Goal: Task Accomplishment & Management: Manage account settings

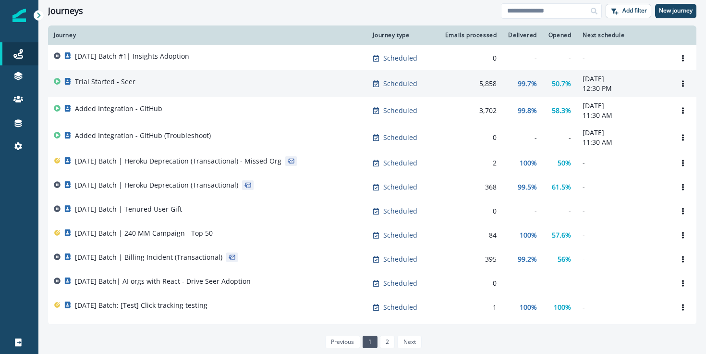
scroll to position [111, 0]
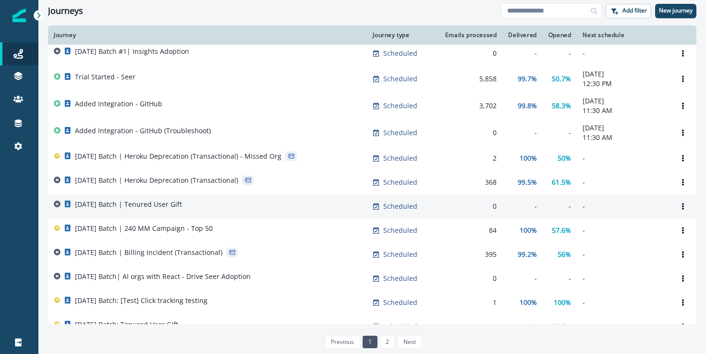
click at [220, 203] on div "[DATE] Batch | Tenured User Gift" at bounding box center [207, 205] width 307 height 13
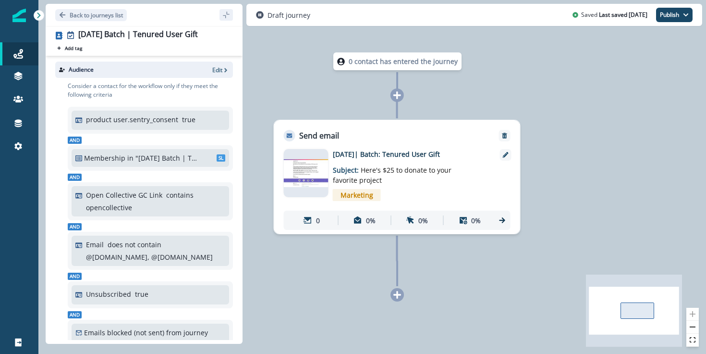
drag, startPoint x: 297, startPoint y: 67, endPoint x: 293, endPoint y: 55, distance: 12.3
click at [296, 67] on div "0 contact has entered the journey Send email Email asset changed, journey repor…" at bounding box center [372, 177] width 668 height 354
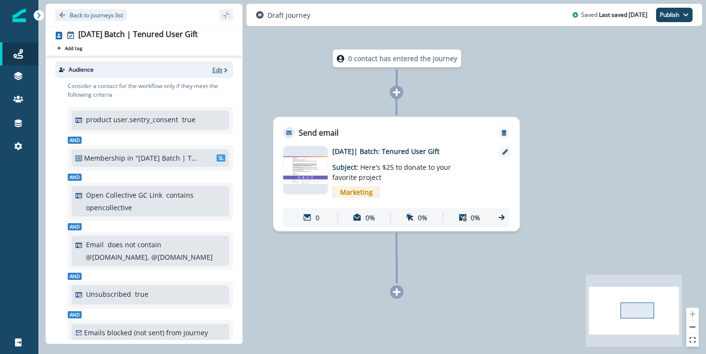
click at [222, 70] on p "Edit" at bounding box center [217, 70] width 10 height 8
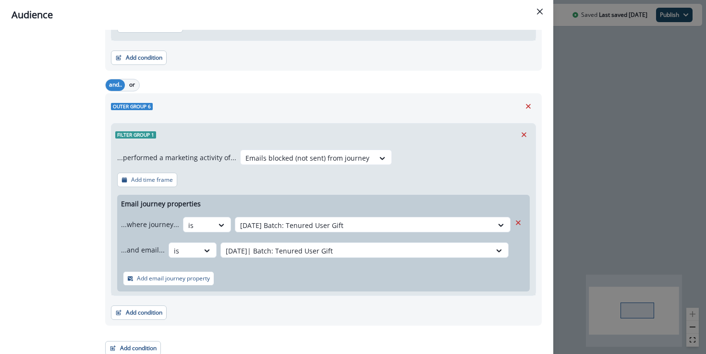
scroll to position [789, 0]
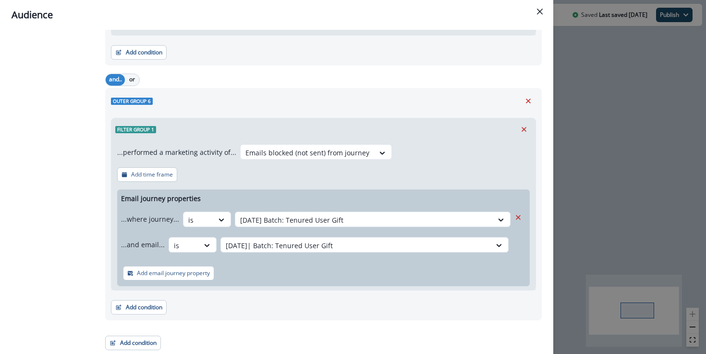
click at [602, 127] on div "Audience Preview dynamic list All contact s who have, Outer group 1 Filter grou…" at bounding box center [353, 177] width 706 height 354
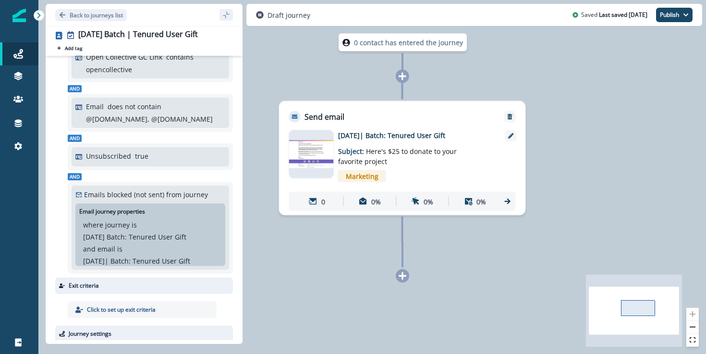
scroll to position [0, 0]
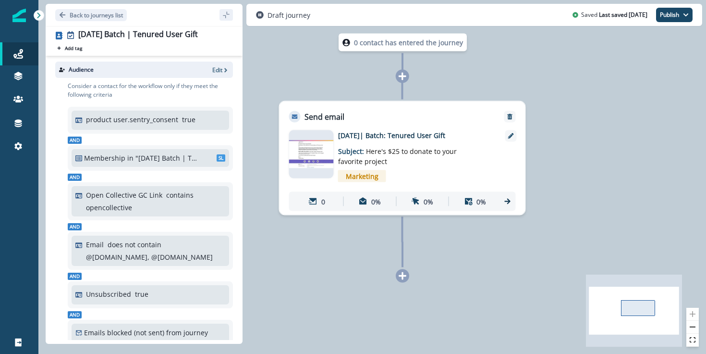
drag, startPoint x: 215, startPoint y: 74, endPoint x: 231, endPoint y: 62, distance: 20.2
click at [215, 74] on div "Audience Edit" at bounding box center [144, 69] width 178 height 16
drag, startPoint x: 231, startPoint y: 62, endPoint x: 213, endPoint y: 69, distance: 18.7
click at [230, 62] on div "Audience Edit" at bounding box center [144, 69] width 178 height 16
click at [213, 69] on p "Edit" at bounding box center [217, 70] width 10 height 8
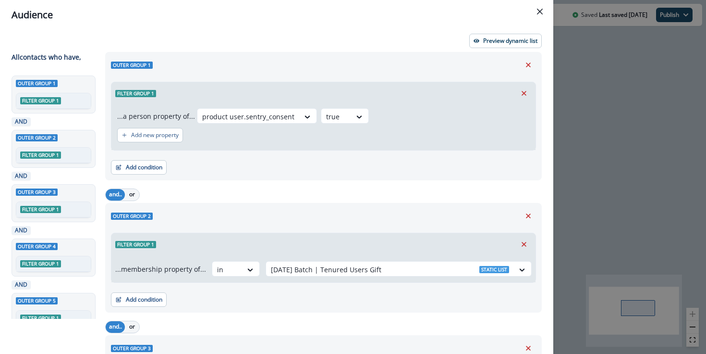
click at [310, 22] on header "Audience" at bounding box center [276, 15] width 553 height 30
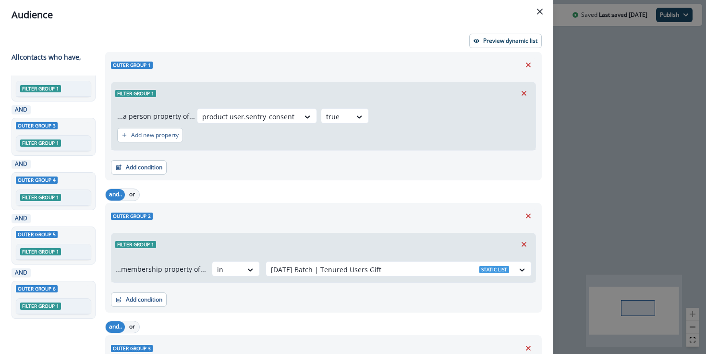
click at [537, 10] on button "Close" at bounding box center [539, 11] width 15 height 15
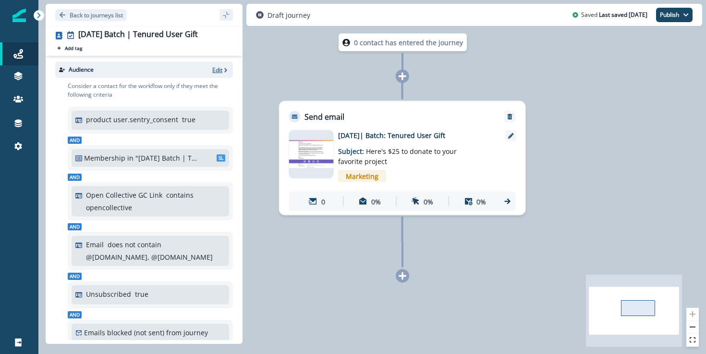
click at [214, 72] on p "Edit" at bounding box center [217, 70] width 10 height 8
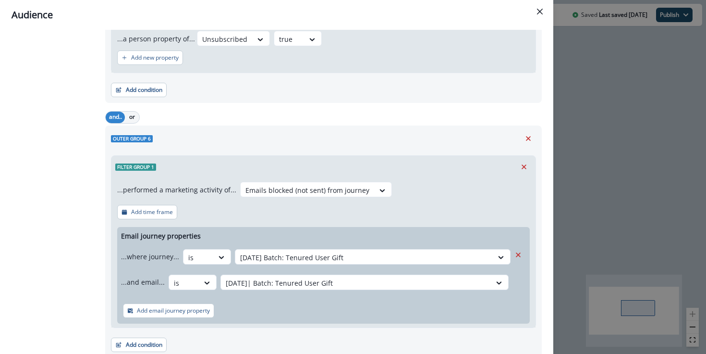
scroll to position [789, 0]
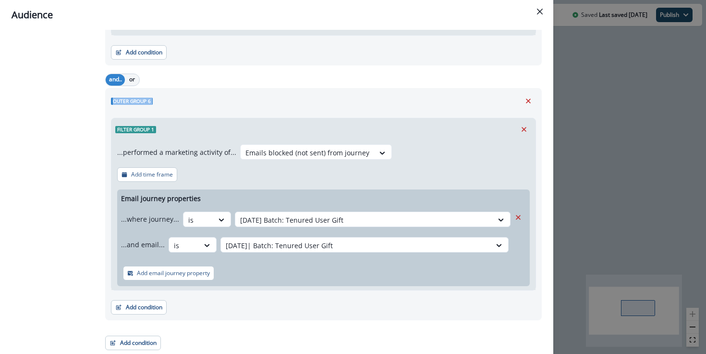
drag, startPoint x: 189, startPoint y: 110, endPoint x: 187, endPoint y: 89, distance: 21.2
click at [191, 82] on div "and.. or Outer group 6 Filter group 1 ...performed a marketing activity of... E…" at bounding box center [323, 195] width 437 height 249
click at [138, 343] on button "Add condition" at bounding box center [133, 342] width 56 height 14
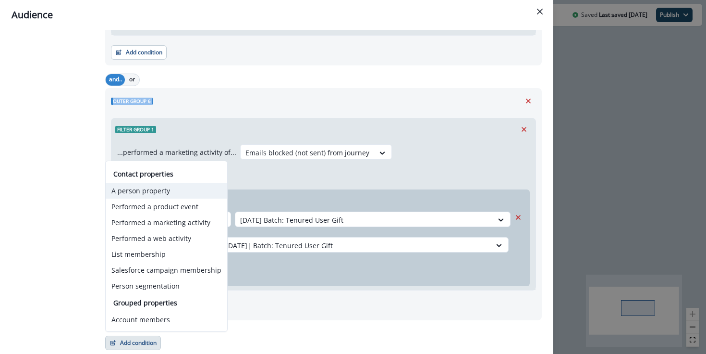
click at [172, 192] on button "A person property" at bounding box center [167, 191] width 122 height 16
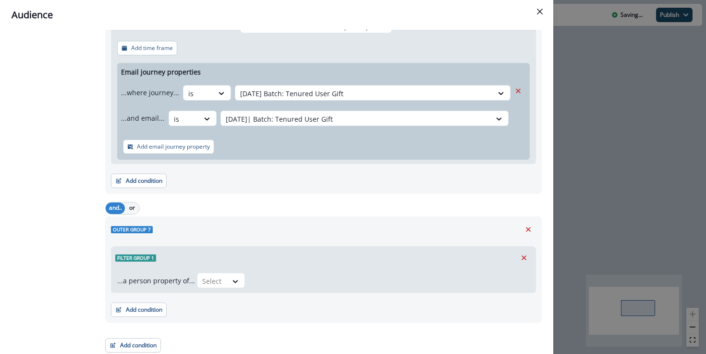
scroll to position [918, 0]
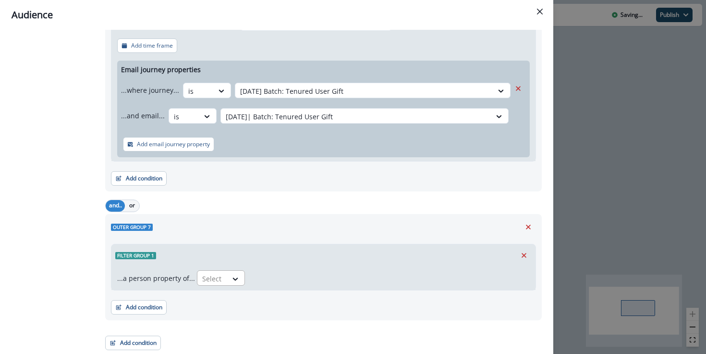
click at [218, 280] on div at bounding box center [212, 278] width 20 height 12
type input "*****"
click at [222, 256] on div "Unsubscribed" at bounding box center [223, 255] width 57 height 18
click at [306, 275] on div at bounding box center [312, 279] width 16 height 10
click at [291, 311] on div "false" at bounding box center [294, 318] width 48 height 18
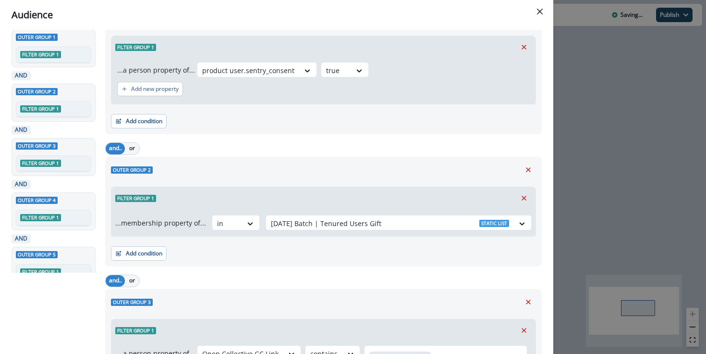
scroll to position [0, 0]
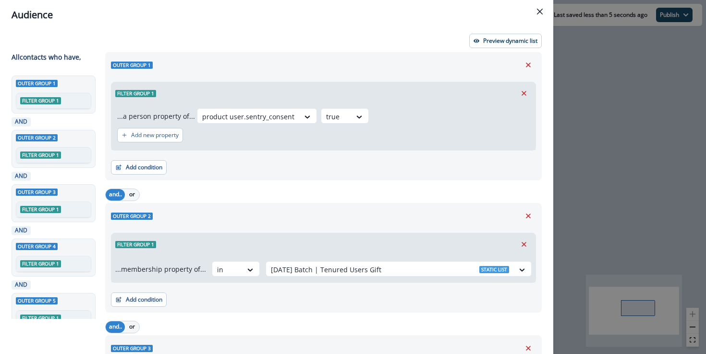
click at [182, 36] on div "Preview dynamic list" at bounding box center [277, 41] width 530 height 14
click at [134, 64] on span "Outer group 1" at bounding box center [132, 64] width 42 height 7
drag, startPoint x: 134, startPoint y: 64, endPoint x: 127, endPoint y: 65, distance: 6.8
click at [127, 65] on span "Outer group 1" at bounding box center [132, 64] width 42 height 7
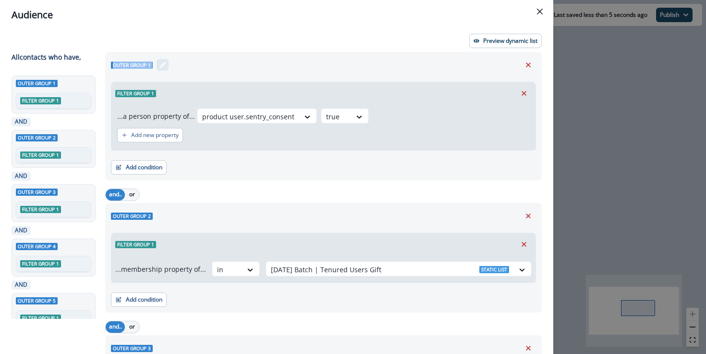
click at [118, 67] on span "Outer group 1" at bounding box center [132, 64] width 42 height 7
drag, startPoint x: 118, startPoint y: 67, endPoint x: 143, endPoint y: 65, distance: 25.1
click at [143, 65] on span "Outer group 1" at bounding box center [132, 64] width 42 height 7
drag, startPoint x: 307, startPoint y: 59, endPoint x: 302, endPoint y: 64, distance: 7.5
click at [310, 59] on div "Outer group 1" at bounding box center [323, 65] width 425 height 14
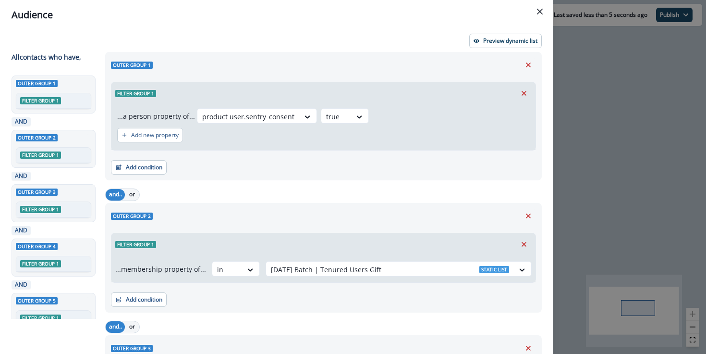
click at [296, 27] on header "Audience" at bounding box center [276, 15] width 553 height 30
click at [72, 58] on p "All contact s who have," at bounding box center [47, 57] width 70 height 10
click at [608, 108] on div "Audience Preview dynamic list All contact s who have, Outer group 1 Filter grou…" at bounding box center [353, 177] width 706 height 354
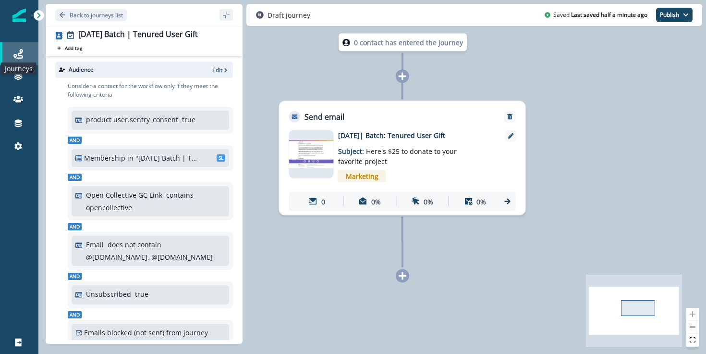
click at [22, 52] on icon at bounding box center [18, 54] width 10 height 10
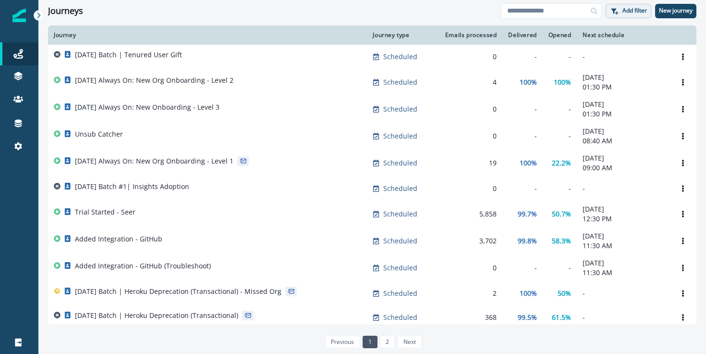
click at [628, 8] on p "Add filter" at bounding box center [635, 10] width 25 height 7
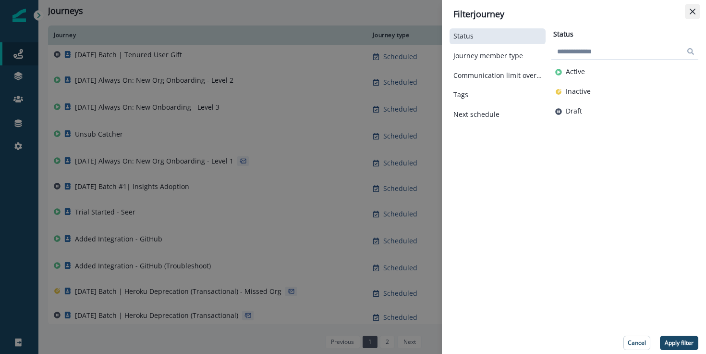
click at [696, 18] on button "Close" at bounding box center [692, 11] width 15 height 15
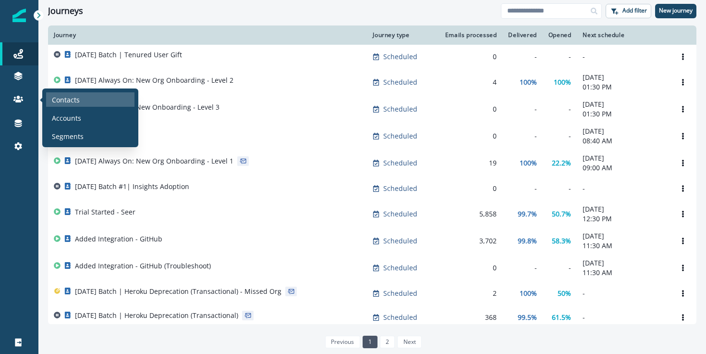
click at [93, 104] on div "Contacts" at bounding box center [90, 99] width 88 height 14
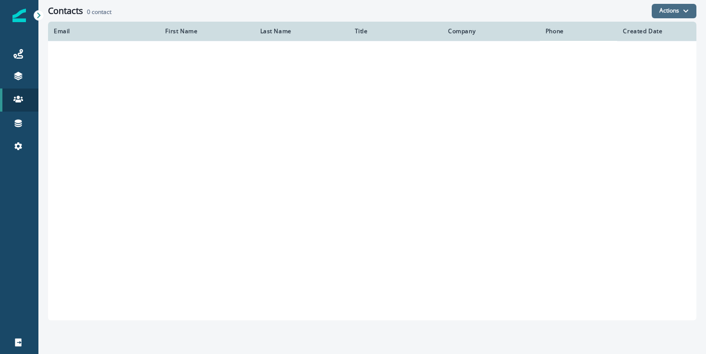
click at [662, 9] on button "Actions" at bounding box center [674, 11] width 45 height 14
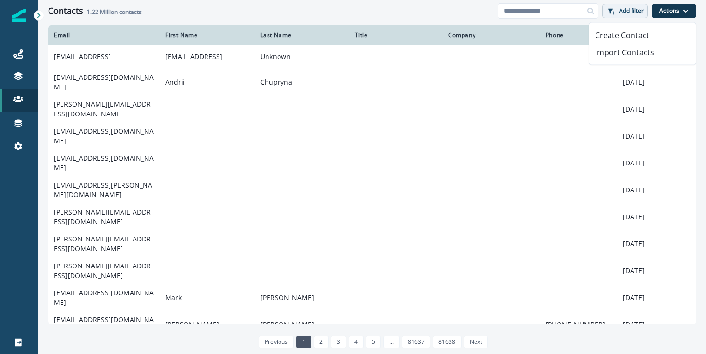
click at [631, 16] on button "Add filter" at bounding box center [625, 11] width 46 height 14
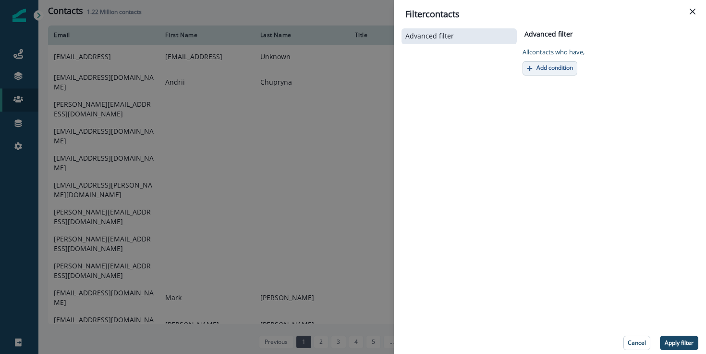
click at [559, 69] on p "Add condition" at bounding box center [555, 67] width 37 height 7
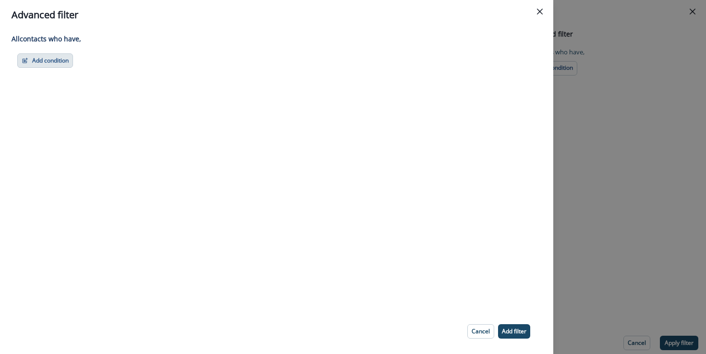
click at [45, 62] on button "Add condition" at bounding box center [45, 60] width 56 height 14
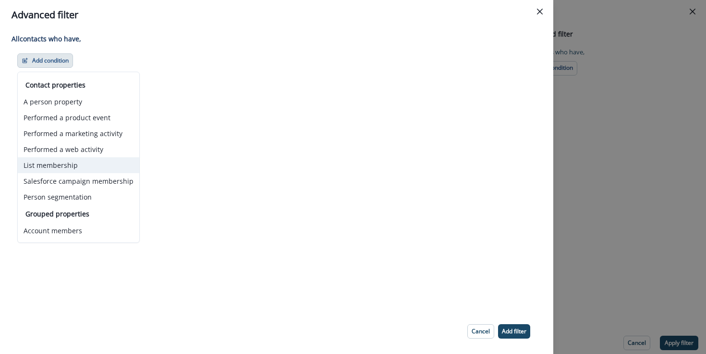
click at [98, 164] on button "List membership" at bounding box center [79, 165] width 122 height 16
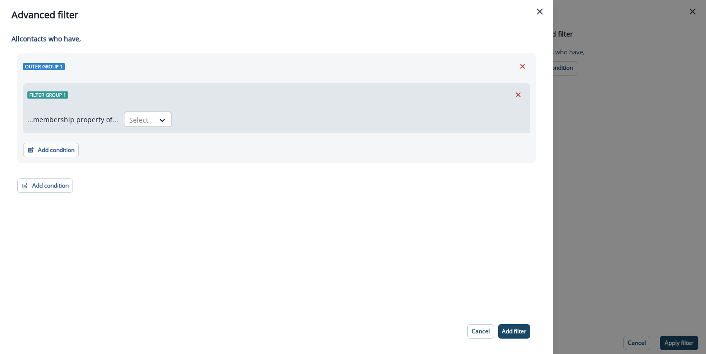
click at [143, 121] on div at bounding box center [139, 120] width 20 height 12
click at [152, 135] on div "in" at bounding box center [145, 142] width 48 height 18
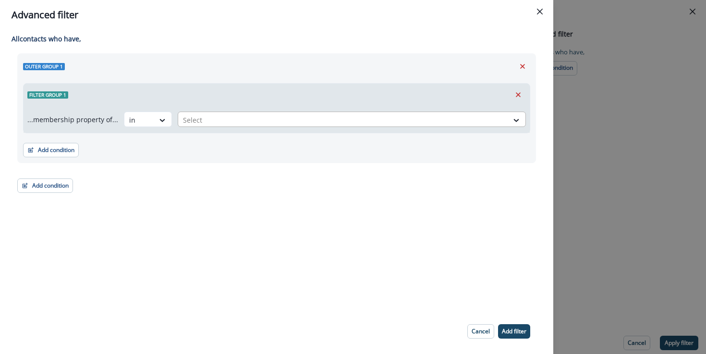
click at [284, 120] on div at bounding box center [343, 120] width 320 height 12
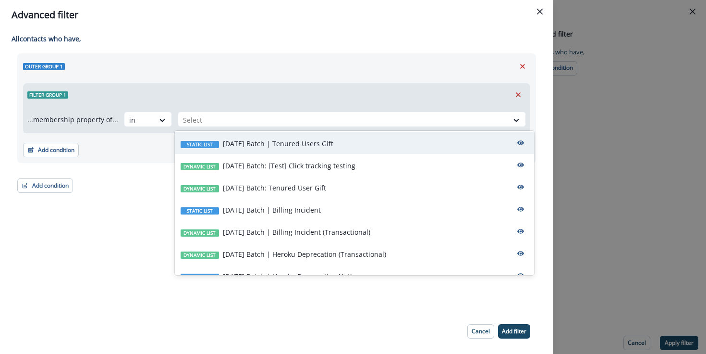
scroll to position [291, 0]
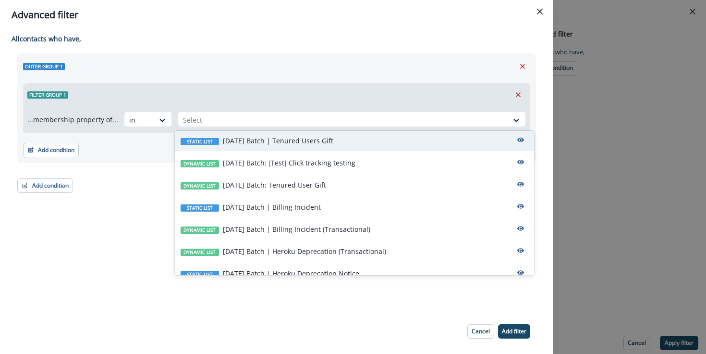
click at [344, 147] on div "Static list [DATE] Batch | Tenured Users Gift" at bounding box center [354, 140] width 359 height 22
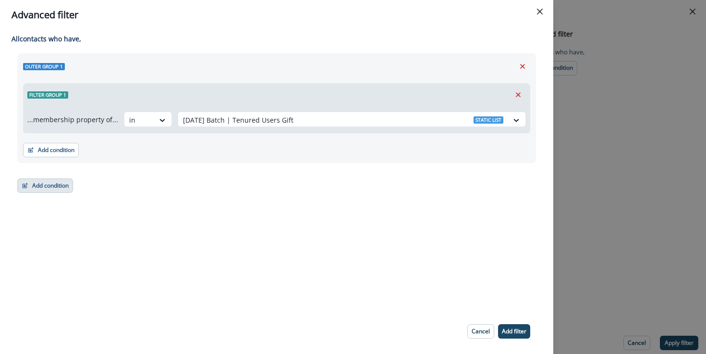
click at [55, 184] on button "Add condition" at bounding box center [45, 185] width 56 height 14
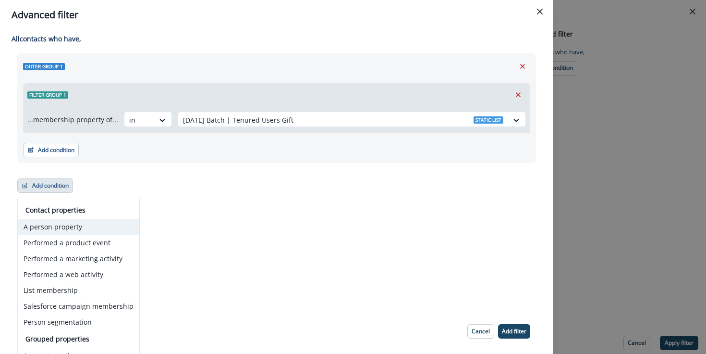
click at [72, 221] on button "A person property" at bounding box center [79, 227] width 122 height 16
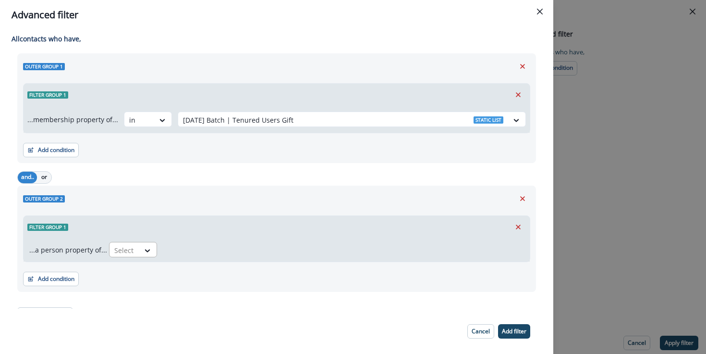
click at [132, 250] on div at bounding box center [124, 250] width 20 height 12
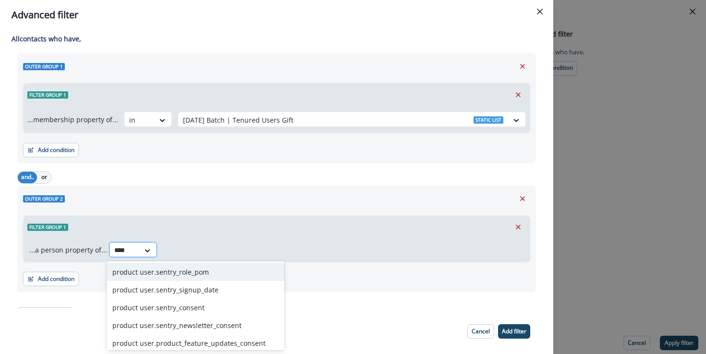
scroll to position [0, 0]
type input "****"
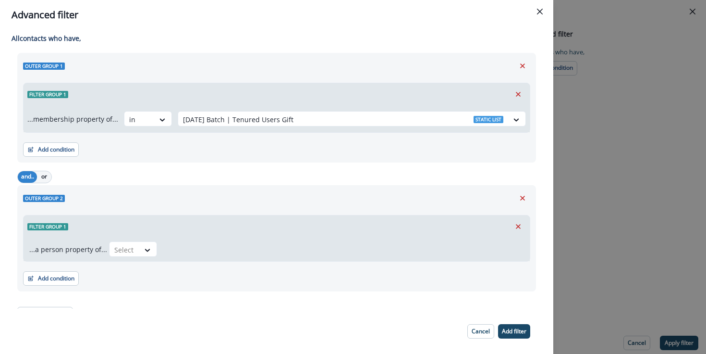
drag, startPoint x: 521, startPoint y: 201, endPoint x: 516, endPoint y: 200, distance: 4.8
click at [521, 201] on icon "Remove" at bounding box center [522, 198] width 9 height 9
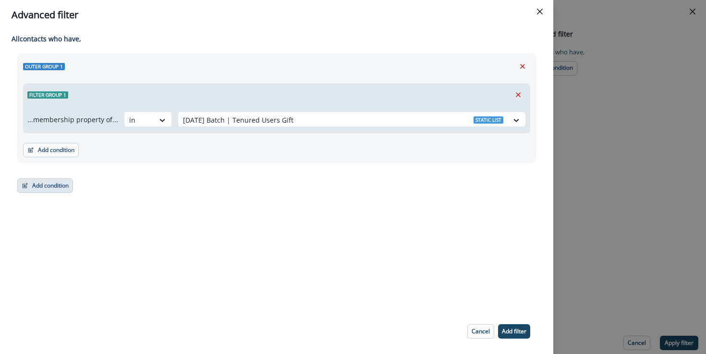
drag, startPoint x: 71, startPoint y: 174, endPoint x: 62, endPoint y: 178, distance: 10.1
click at [69, 174] on div "Add condition Contact properties A person property Performed a product event Pe…" at bounding box center [45, 181] width 56 height 24
click at [51, 184] on button "Add condition" at bounding box center [45, 185] width 56 height 14
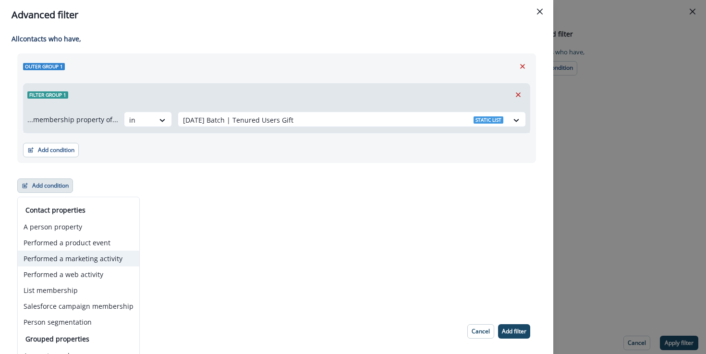
click at [83, 259] on button "Performed a marketing activity" at bounding box center [79, 258] width 122 height 16
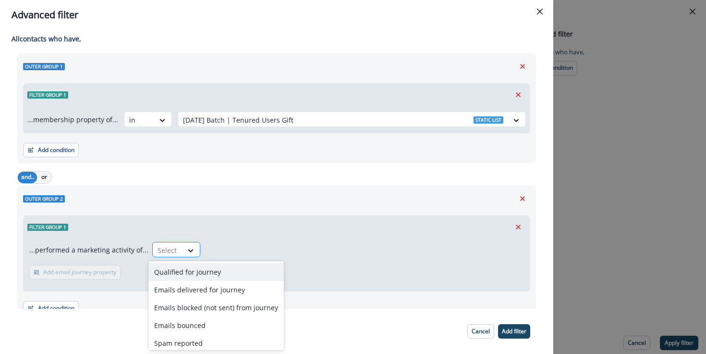
click at [171, 250] on div at bounding box center [168, 250] width 20 height 12
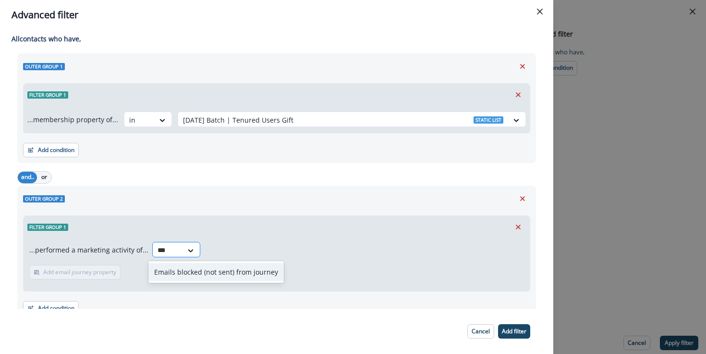
type input "****"
click at [204, 271] on div "Emails blocked (not sent) from journey" at bounding box center [215, 272] width 135 height 18
click at [162, 274] on p "Add email journey property" at bounding box center [143, 271] width 73 height 7
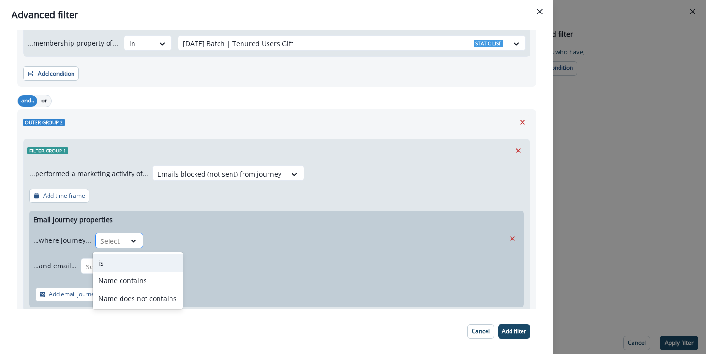
click at [118, 241] on div at bounding box center [110, 241] width 20 height 12
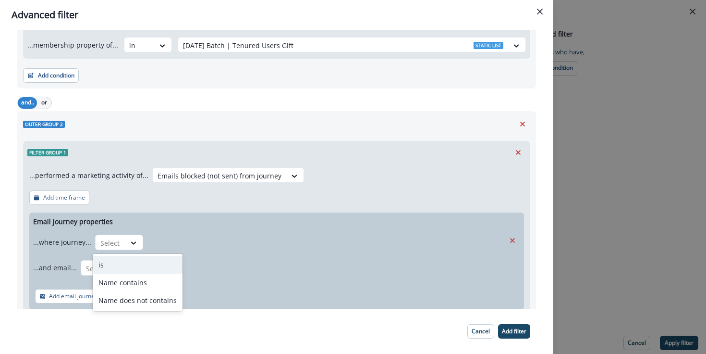
click at [136, 264] on div "is" at bounding box center [138, 265] width 90 height 18
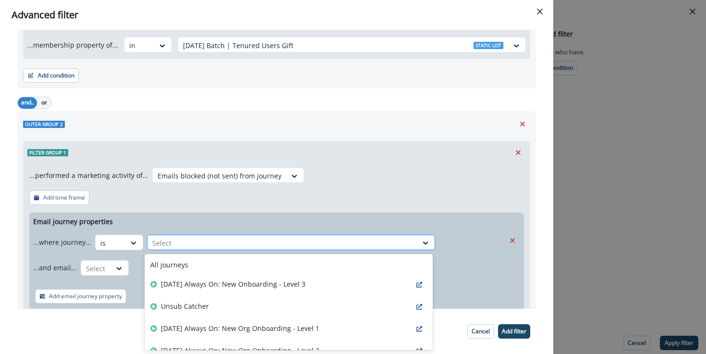
click at [176, 242] on div at bounding box center [282, 243] width 260 height 12
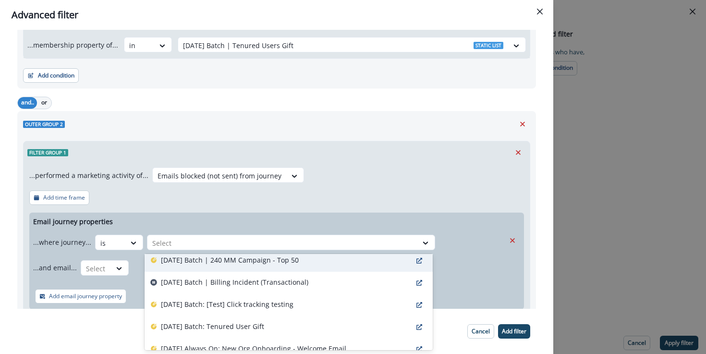
scroll to position [232, 0]
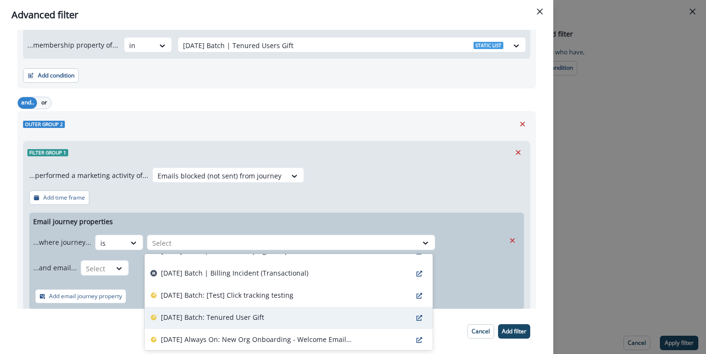
click at [260, 321] on p "[DATE] Batch: Tenured User Gift" at bounding box center [212, 317] width 103 height 10
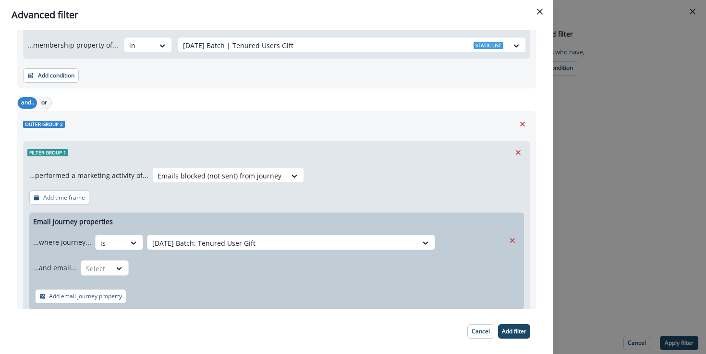
drag, startPoint x: 281, startPoint y: 282, endPoint x: 270, endPoint y: 290, distance: 13.6
click at [281, 283] on div "Add email journey property" at bounding box center [276, 296] width 495 height 26
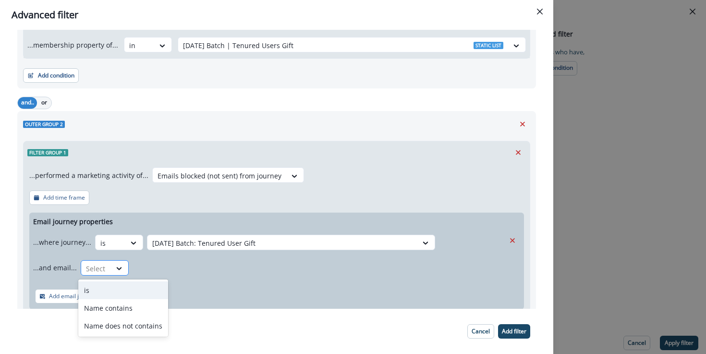
drag, startPoint x: 98, startPoint y: 268, endPoint x: 97, endPoint y: 274, distance: 5.8
click at [98, 269] on div at bounding box center [96, 268] width 20 height 12
drag, startPoint x: 97, startPoint y: 289, endPoint x: 132, endPoint y: 285, distance: 35.3
click at [97, 289] on div "is" at bounding box center [123, 290] width 90 height 18
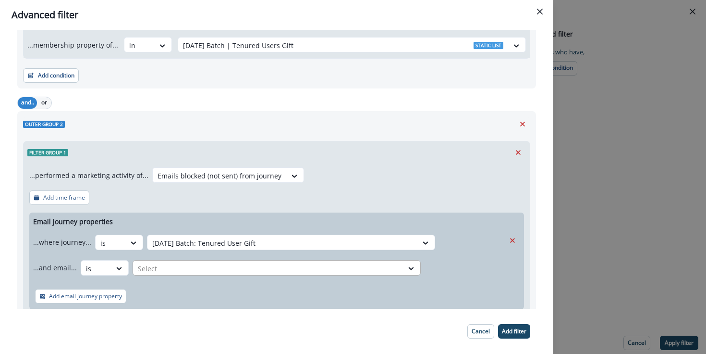
click at [208, 273] on div at bounding box center [268, 268] width 260 height 12
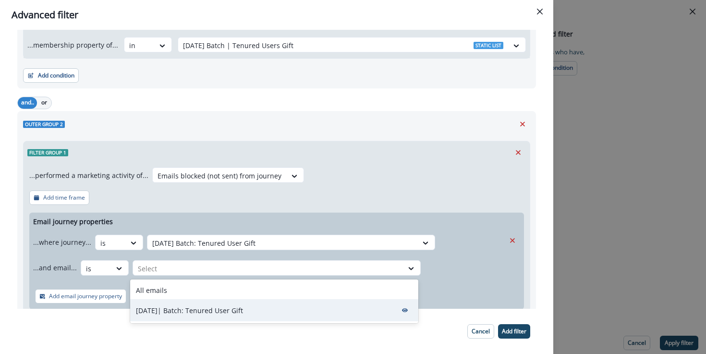
click at [158, 317] on div "[DATE]| Batch: Tenured User Gift" at bounding box center [274, 310] width 288 height 22
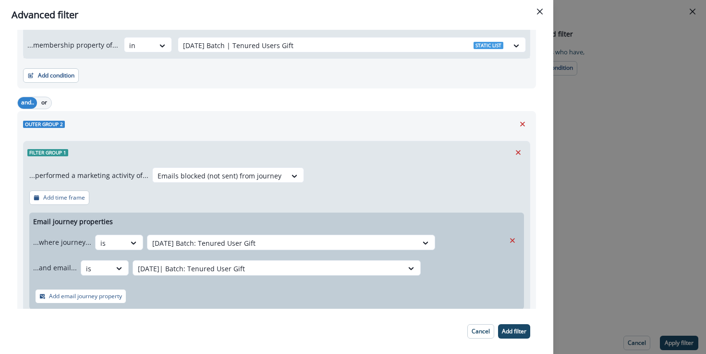
click at [195, 300] on div "Add email journey property" at bounding box center [276, 296] width 495 height 26
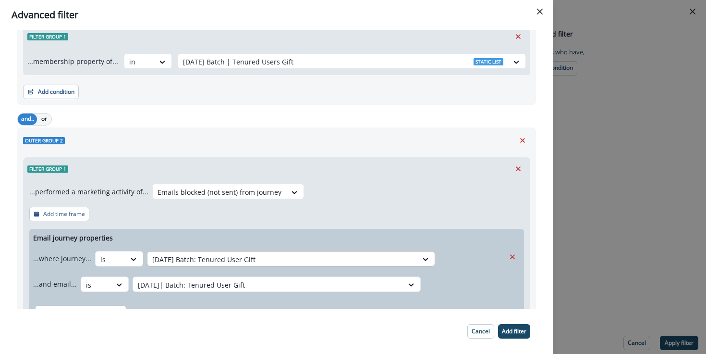
scroll to position [143, 0]
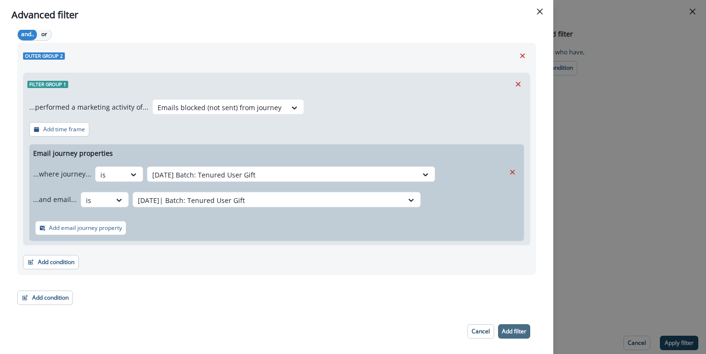
click at [512, 330] on p "Add filter" at bounding box center [514, 331] width 25 height 7
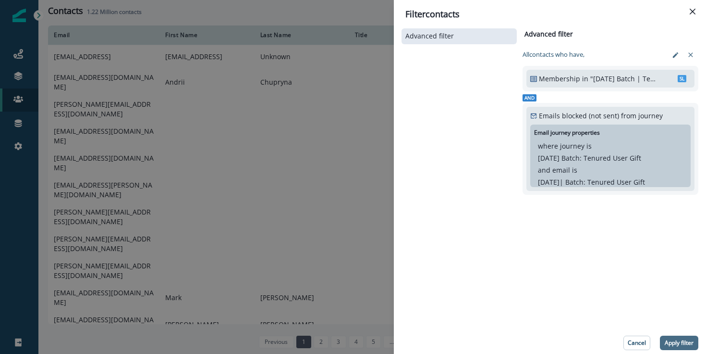
click at [675, 344] on p "Apply filter" at bounding box center [679, 342] width 29 height 7
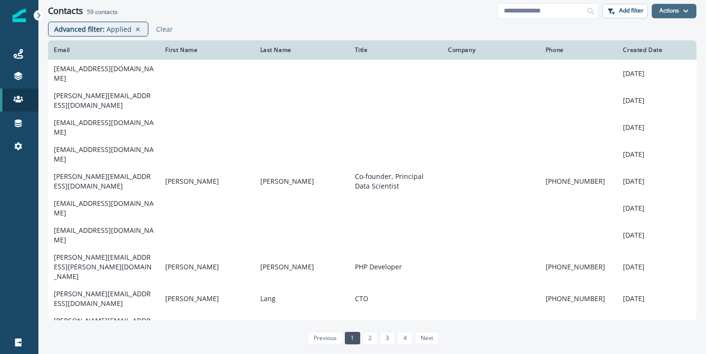
drag, startPoint x: 676, startPoint y: 4, endPoint x: 671, endPoint y: 9, distance: 7.1
click at [676, 4] on button "Actions" at bounding box center [674, 11] width 45 height 14
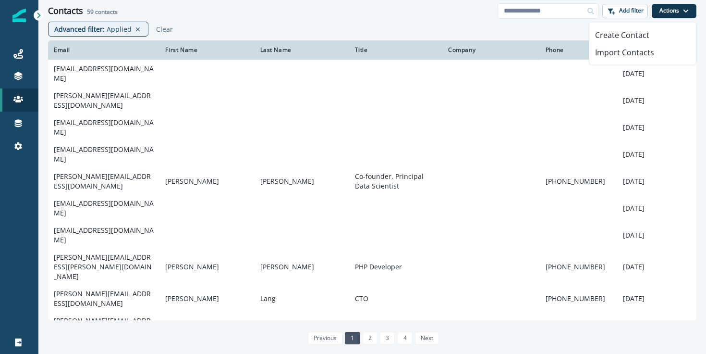
click at [674, 12] on button "Actions" at bounding box center [674, 11] width 45 height 14
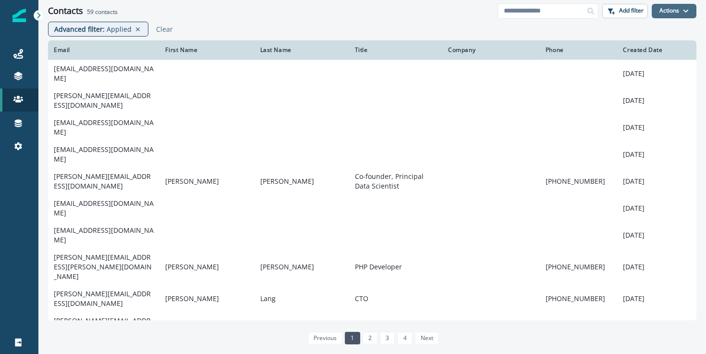
click at [674, 12] on button "Actions" at bounding box center [674, 11] width 45 height 14
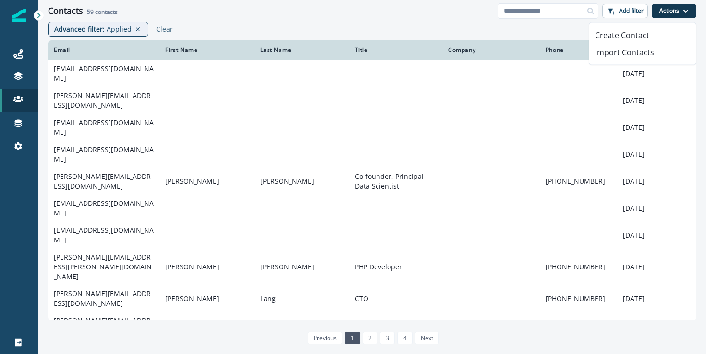
click at [423, 24] on div "Advanced filter : Applied Clear" at bounding box center [372, 31] width 668 height 19
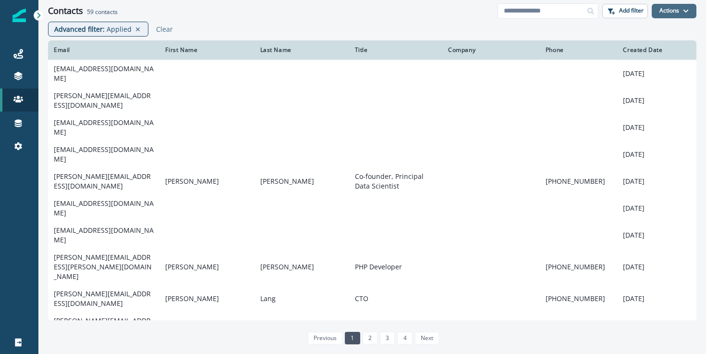
click at [681, 8] on button "Actions" at bounding box center [674, 11] width 45 height 14
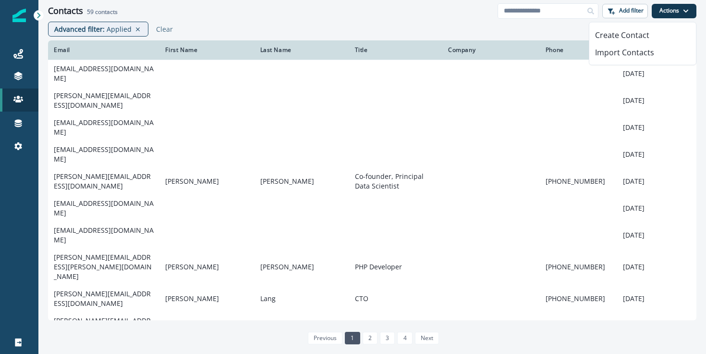
click at [429, 30] on div "Advanced filter : Applied Clear" at bounding box center [372, 31] width 668 height 19
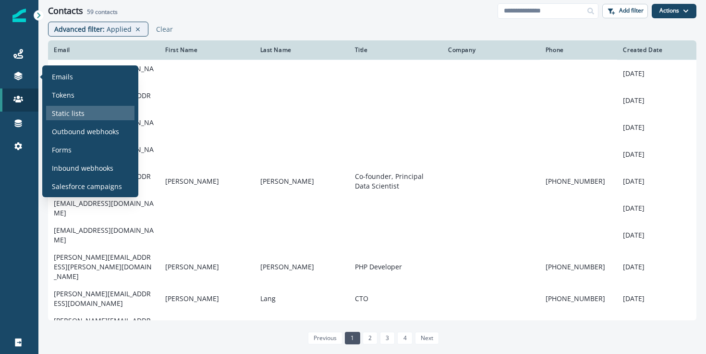
click at [106, 117] on div "Static lists" at bounding box center [90, 113] width 88 height 14
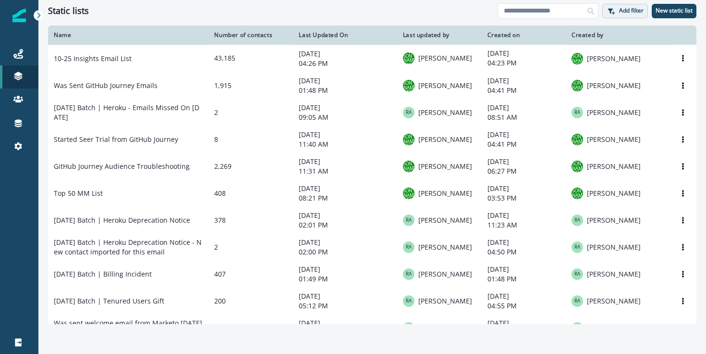
click at [637, 10] on p "Add filter" at bounding box center [631, 10] width 25 height 7
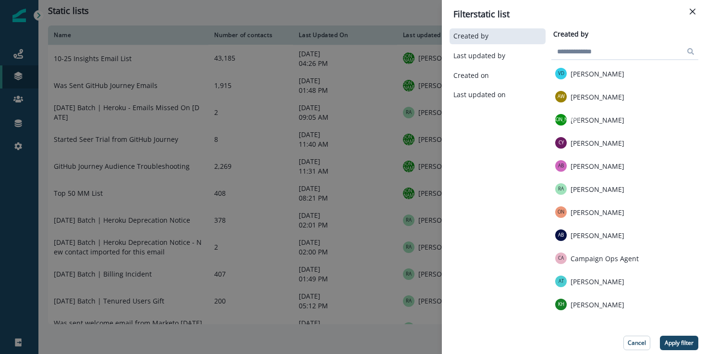
click at [147, 26] on div "Filter static list Created by Last updated by Created on Last updated on Create…" at bounding box center [353, 177] width 706 height 354
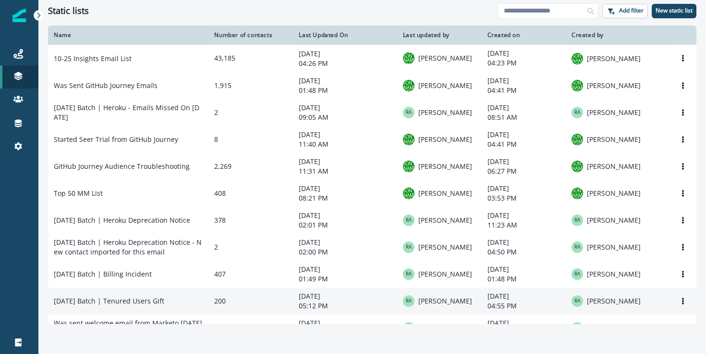
click at [154, 301] on td "[DATE] Batch | Tenured Users Gift" at bounding box center [128, 300] width 160 height 27
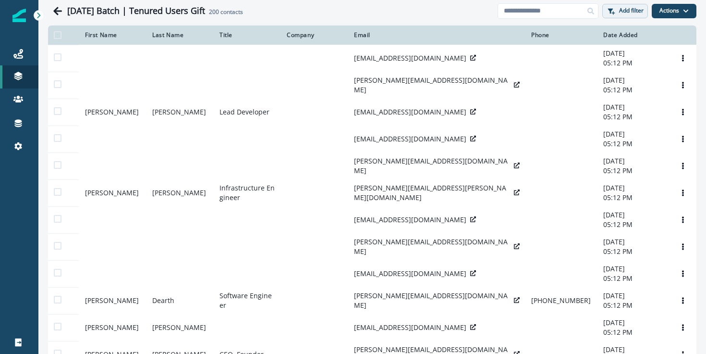
click at [633, 14] on button "Add filter" at bounding box center [625, 11] width 46 height 14
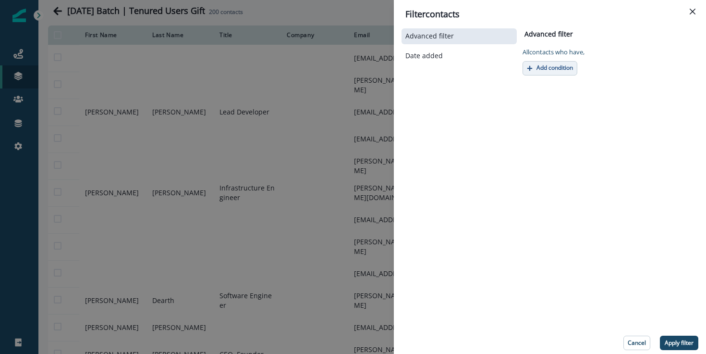
click at [561, 68] on p "Add condition" at bounding box center [555, 67] width 37 height 7
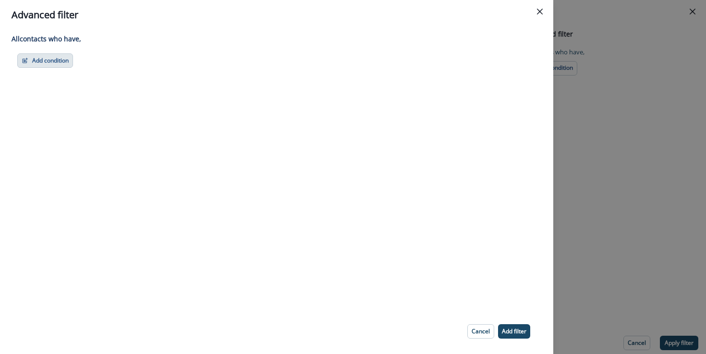
click at [65, 66] on button "Add condition" at bounding box center [45, 60] width 56 height 14
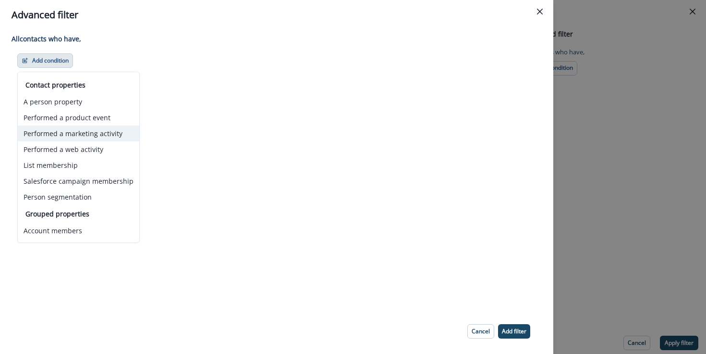
click at [86, 129] on button "Performed a marketing activity" at bounding box center [79, 133] width 122 height 16
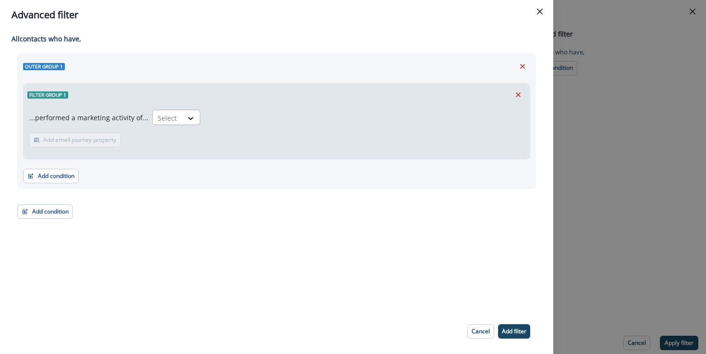
click at [174, 118] on div "Select" at bounding box center [168, 118] width 30 height 16
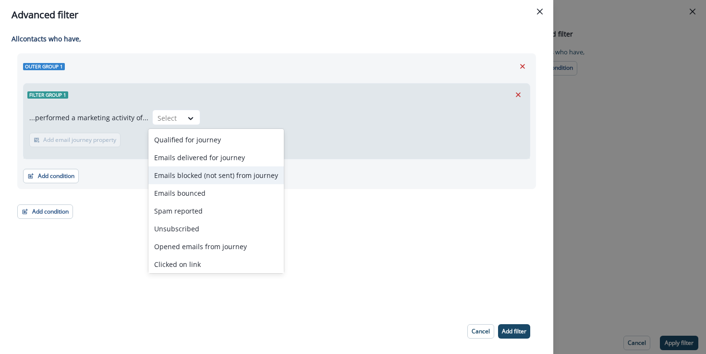
click at [241, 180] on div "Emails blocked (not sent) from journey" at bounding box center [215, 175] width 135 height 18
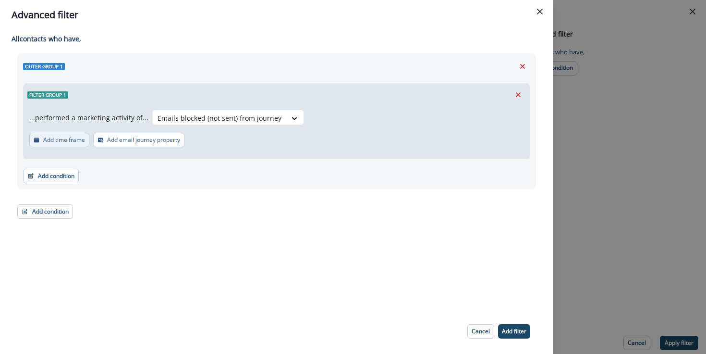
click at [72, 134] on button "Add time frame" at bounding box center [59, 140] width 60 height 14
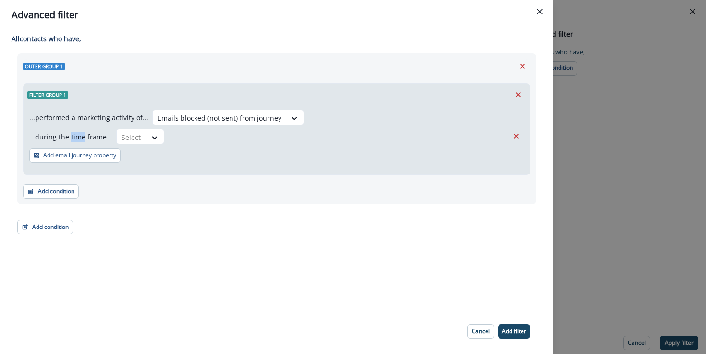
click at [72, 134] on p "...during the time frame..." at bounding box center [70, 137] width 83 height 10
drag, startPoint x: 96, startPoint y: 159, endPoint x: 98, endPoint y: 163, distance: 4.9
click at [96, 159] on button "Add email journey property" at bounding box center [74, 155] width 91 height 14
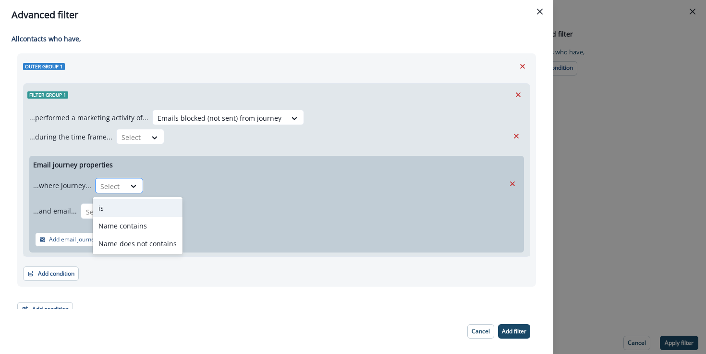
click at [131, 192] on div at bounding box center [133, 186] width 17 height 16
click at [125, 207] on div "is" at bounding box center [138, 208] width 90 height 18
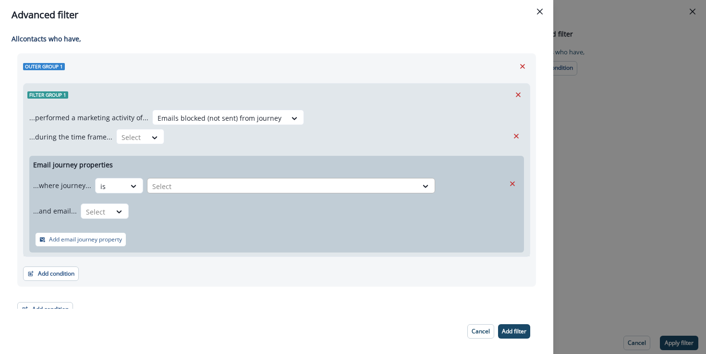
click at [195, 182] on div at bounding box center [282, 186] width 260 height 12
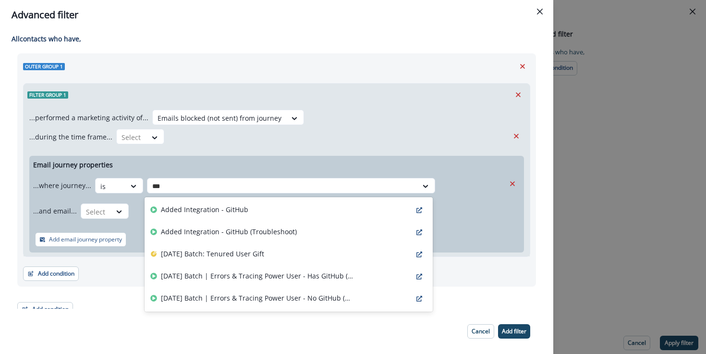
type input "****"
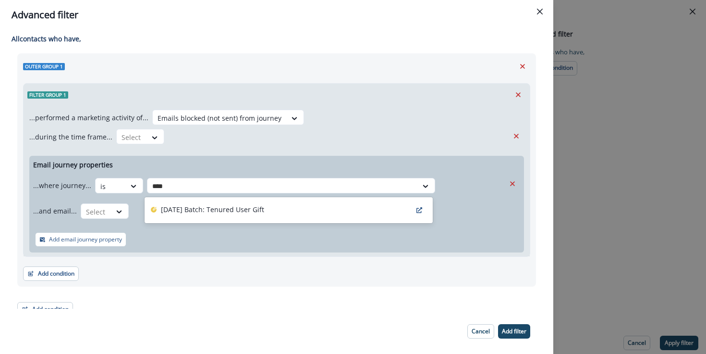
drag, startPoint x: 274, startPoint y: 211, endPoint x: 282, endPoint y: 206, distance: 9.3
click at [264, 211] on p "[DATE] Batch: Tenured User Gift" at bounding box center [212, 209] width 103 height 10
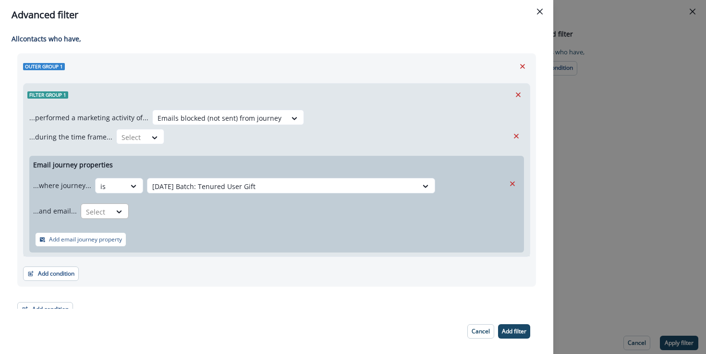
click at [98, 213] on div at bounding box center [96, 212] width 20 height 12
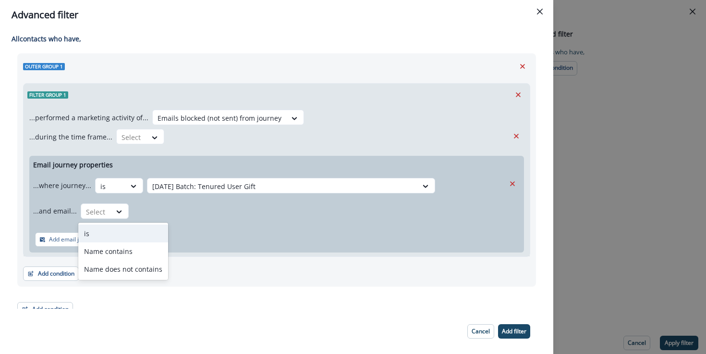
click at [96, 237] on div "is" at bounding box center [123, 233] width 90 height 18
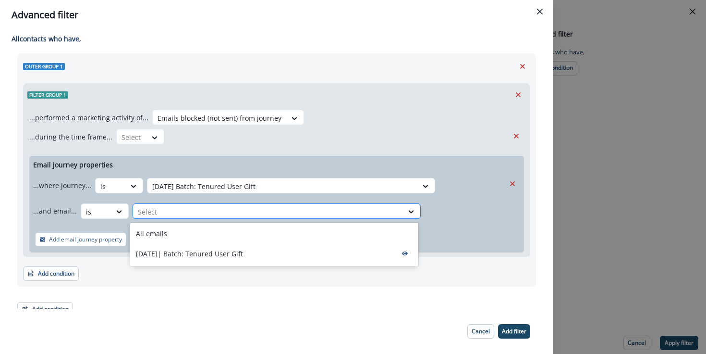
click at [192, 214] on div at bounding box center [268, 212] width 260 height 12
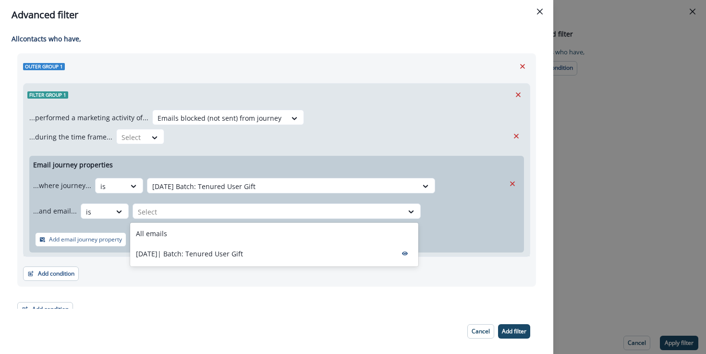
drag, startPoint x: 185, startPoint y: 254, endPoint x: 179, endPoint y: 254, distance: 6.2
click at [185, 254] on p "[DATE]| Batch: Tenured User Gift" at bounding box center [189, 253] width 107 height 10
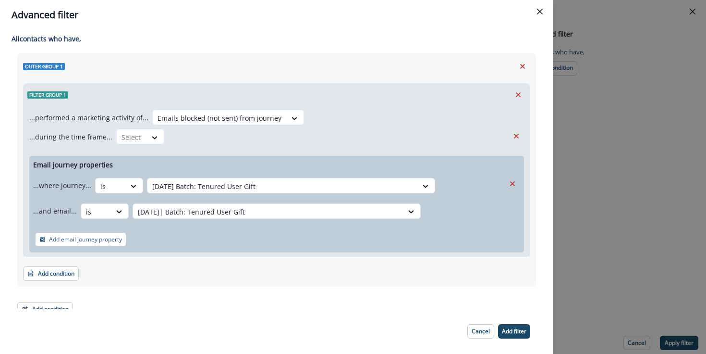
scroll to position [12, 0]
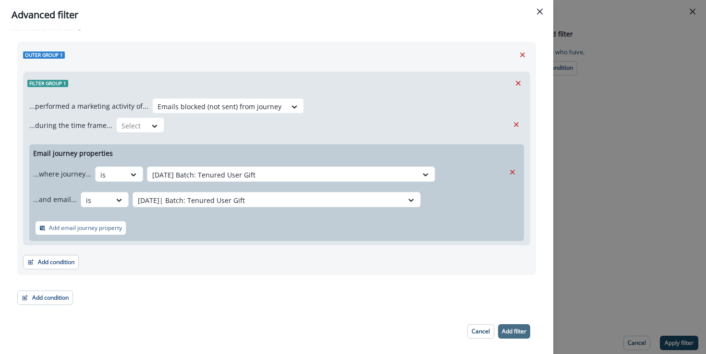
click at [523, 331] on p "Add filter" at bounding box center [514, 331] width 25 height 7
click at [515, 126] on icon "Remove" at bounding box center [516, 124] width 5 height 5
click at [515, 329] on p "Add filter" at bounding box center [514, 331] width 25 height 7
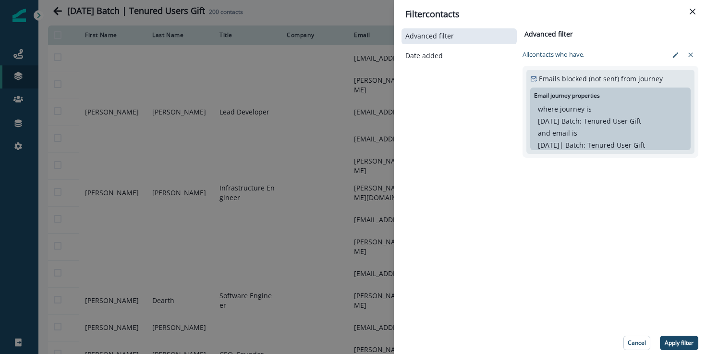
click at [677, 337] on button "Apply filter" at bounding box center [679, 342] width 38 height 14
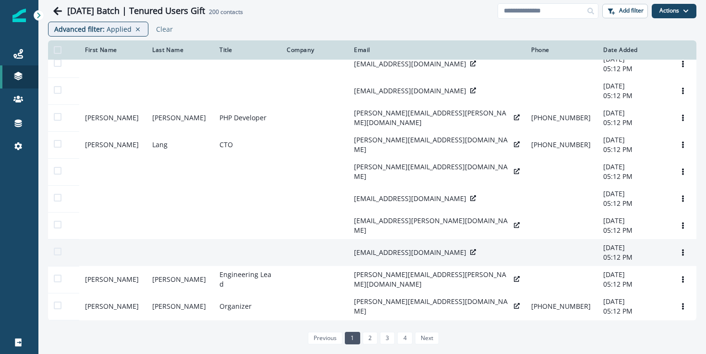
scroll to position [294, 0]
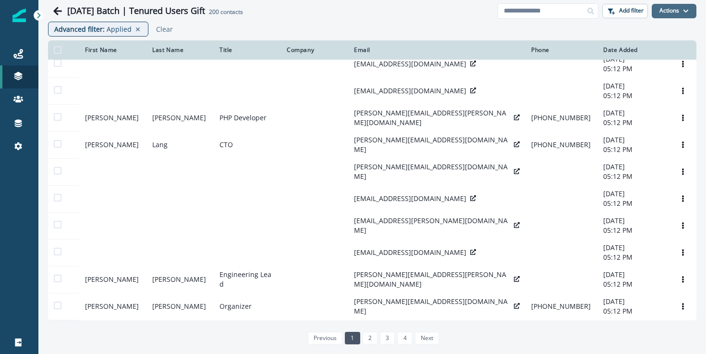
click at [684, 13] on button "Actions" at bounding box center [674, 11] width 45 height 14
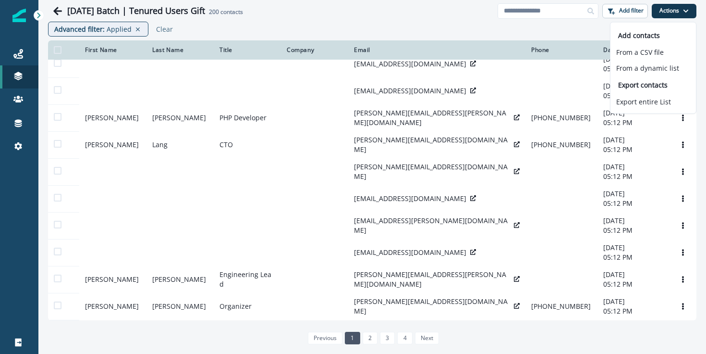
click at [472, 27] on div "Advanced filter : Applied Clear" at bounding box center [372, 31] width 668 height 19
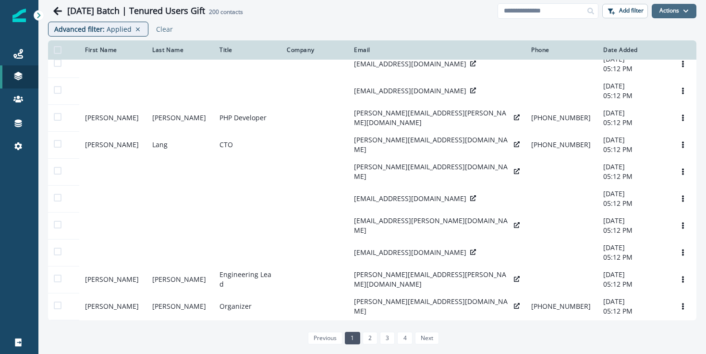
click at [663, 10] on button "Actions" at bounding box center [674, 11] width 45 height 14
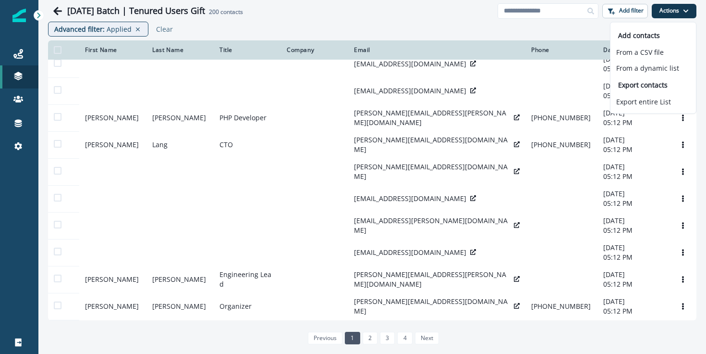
click at [446, 32] on div "Advanced filter : Applied Clear" at bounding box center [372, 31] width 668 height 19
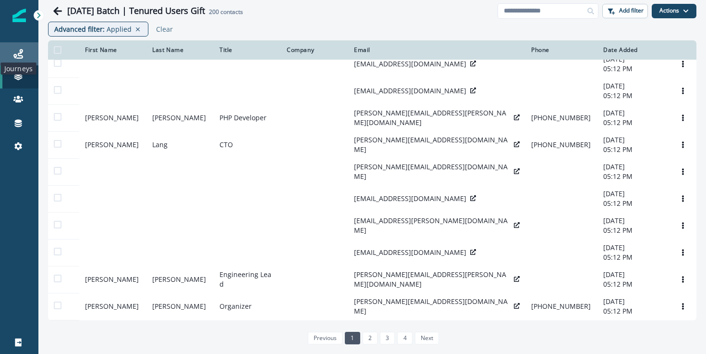
click at [13, 55] on icon at bounding box center [18, 54] width 10 height 10
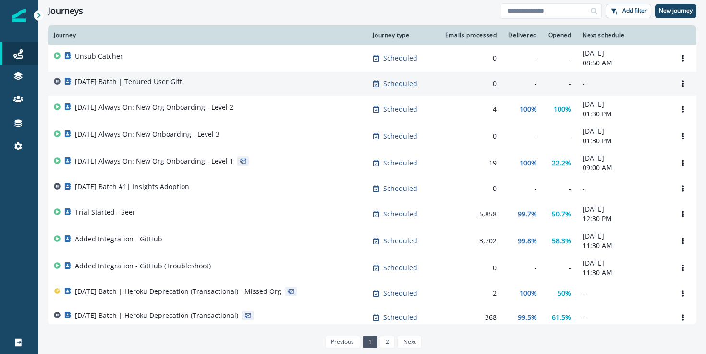
click at [204, 89] on div "[DATE] Batch | Tenured User Gift" at bounding box center [207, 83] width 307 height 13
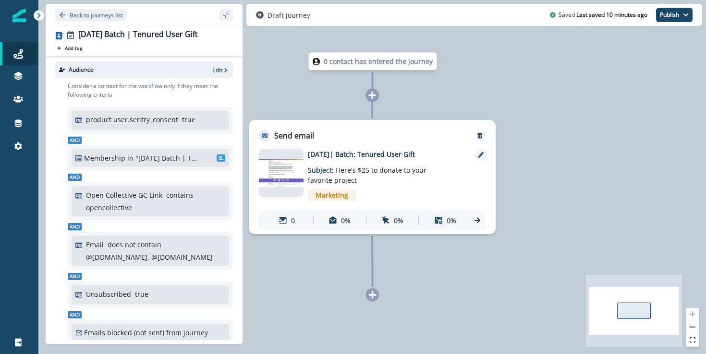
click at [383, 192] on div "Marketing" at bounding box center [387, 195] width 158 height 20
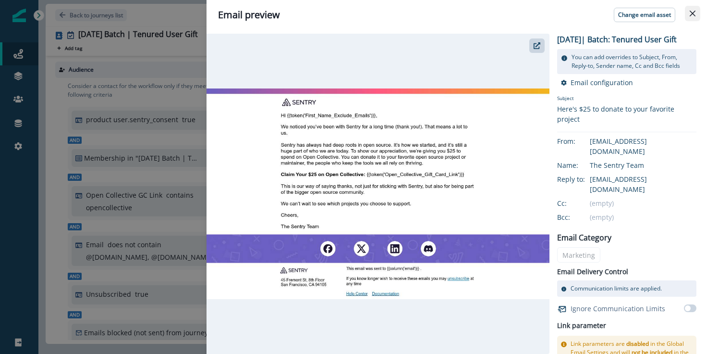
click at [695, 16] on button "Close" at bounding box center [692, 13] width 15 height 15
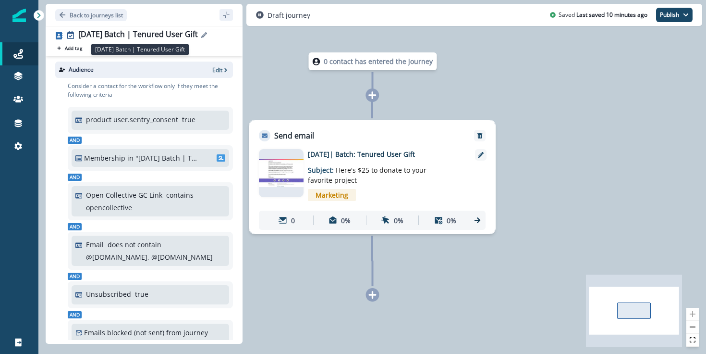
click at [92, 34] on div "[DATE] Batch | Tenured User Gift" at bounding box center [138, 35] width 120 height 11
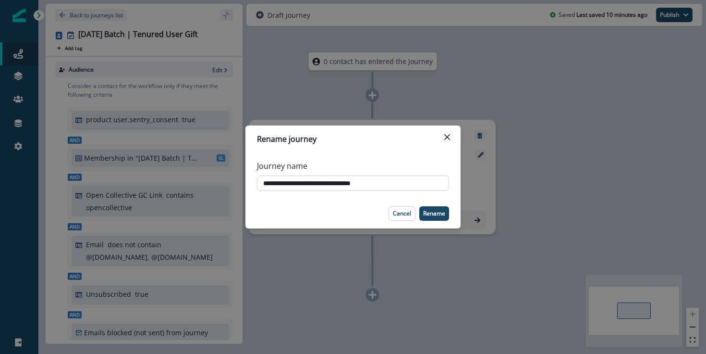
click at [284, 185] on input "**********" at bounding box center [353, 182] width 192 height 15
type input "**********"
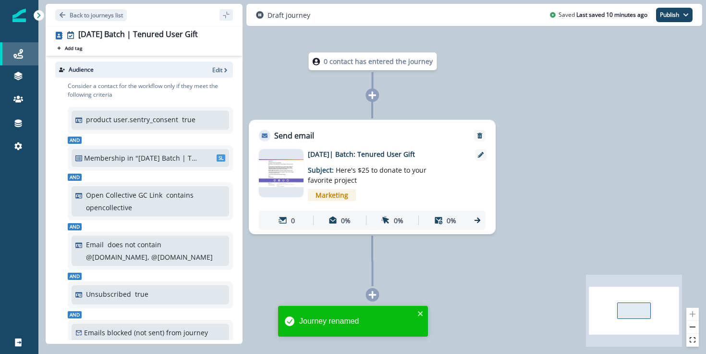
click at [26, 52] on div "Journeys" at bounding box center [19, 54] width 31 height 12
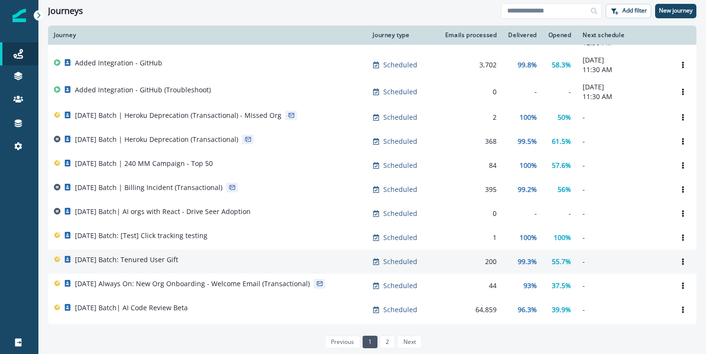
scroll to position [175, 0]
click at [144, 258] on td "[DATE] Batch: Tenured User Gift" at bounding box center [207, 262] width 319 height 24
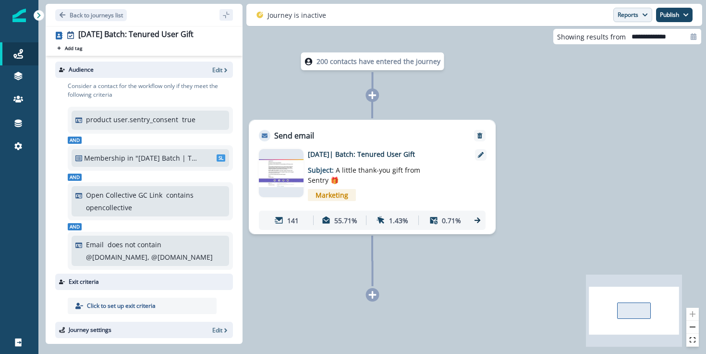
click at [639, 21] on button "Reports" at bounding box center [632, 15] width 39 height 14
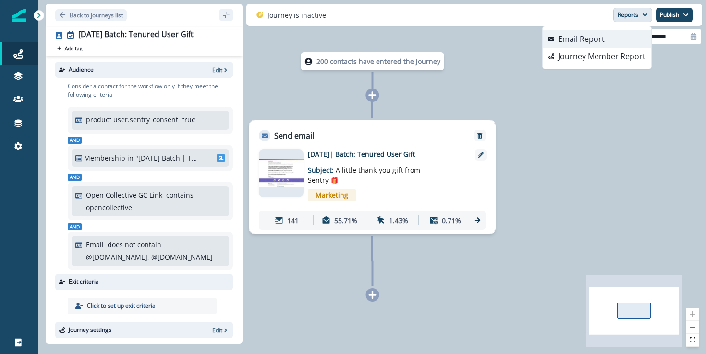
click at [589, 40] on p "Email Report" at bounding box center [581, 39] width 47 height 12
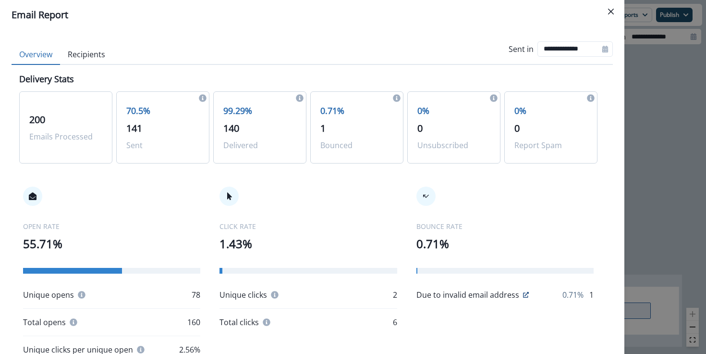
click at [341, 184] on div "OPEN RATE 55.71% Unique opens 78 Total opens 160 Unique clicks per unique open …" at bounding box center [308, 270] width 578 height 207
click at [176, 139] on p "Sent" at bounding box center [162, 145] width 73 height 12
drag, startPoint x: 159, startPoint y: 124, endPoint x: 114, endPoint y: 106, distance: 48.5
click at [157, 122] on p "141" at bounding box center [162, 128] width 73 height 14
drag, startPoint x: 115, startPoint y: 106, endPoint x: 125, endPoint y: 106, distance: 9.6
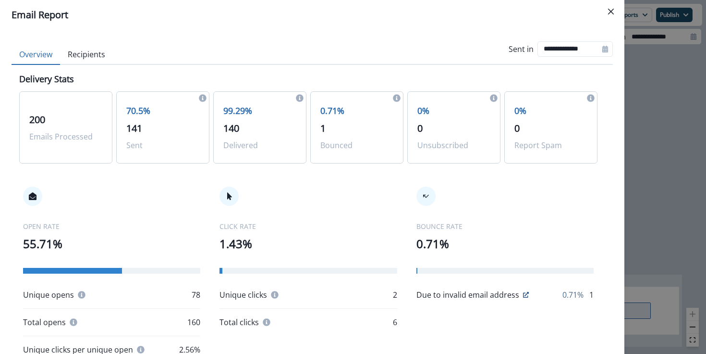
click at [121, 106] on div "200 Emails Processed 70.5% 141 Sent 99.29% 140 Delivered 0.71% 1 Bounced 0% 0 U…" at bounding box center [308, 127] width 578 height 72
drag, startPoint x: 130, startPoint y: 105, endPoint x: 204, endPoint y: 97, distance: 74.5
click at [130, 105] on p "70.5%" at bounding box center [162, 110] width 73 height 13
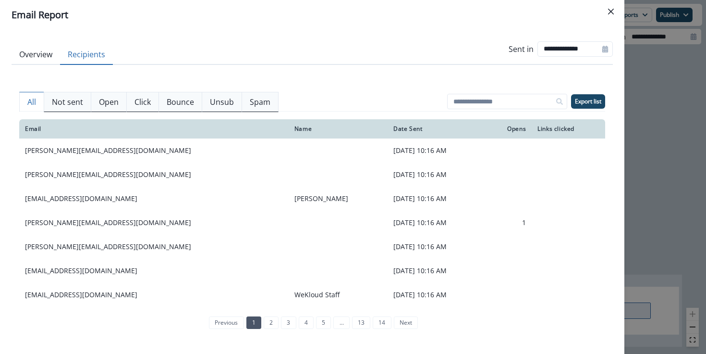
click at [104, 54] on button "Recipients" at bounding box center [86, 55] width 53 height 20
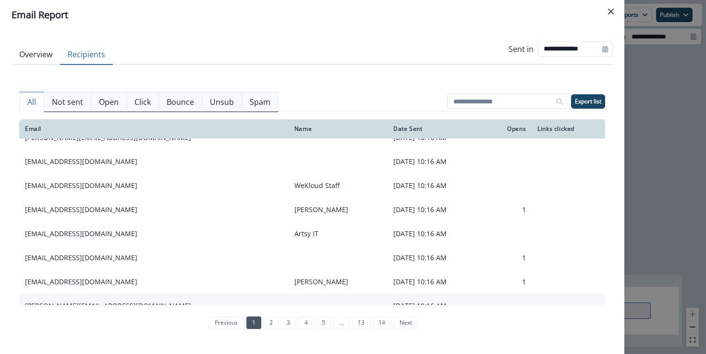
scroll to position [194, 0]
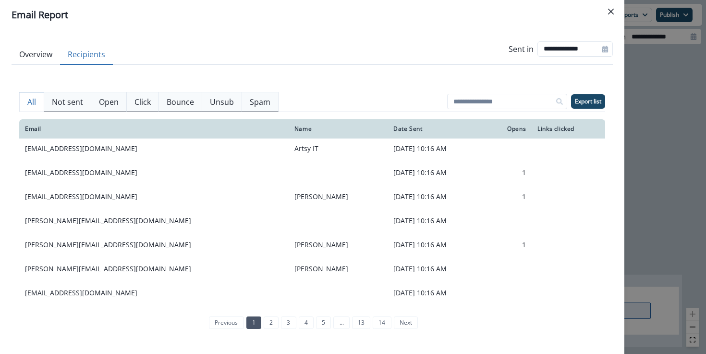
click at [79, 104] on p "Not sent" at bounding box center [67, 102] width 31 height 12
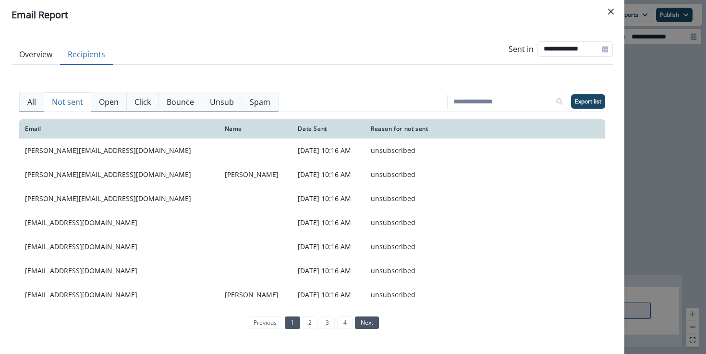
scroll to position [180, 0]
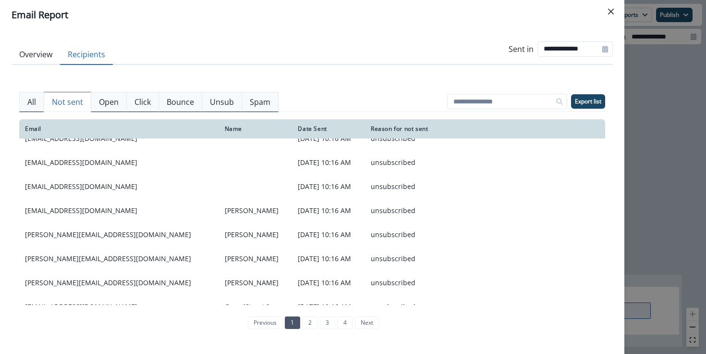
drag, startPoint x: 341, startPoint y: 323, endPoint x: 352, endPoint y: 316, distance: 13.2
click at [341, 323] on link "4" at bounding box center [344, 322] width 15 height 12
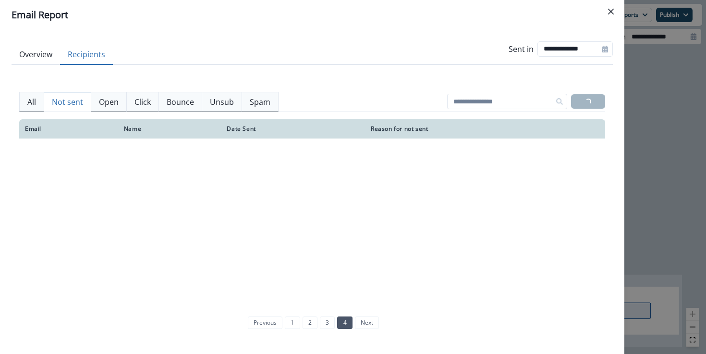
scroll to position [170, 0]
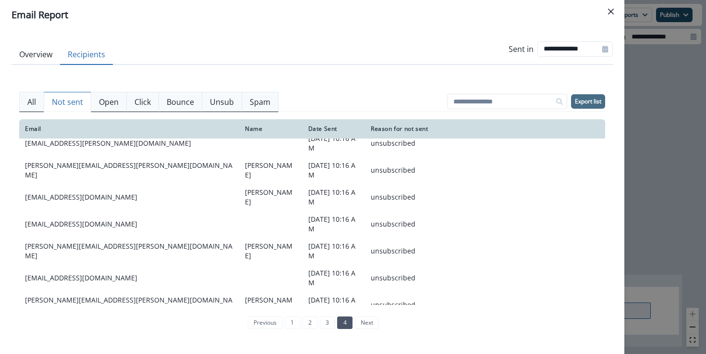
click at [592, 104] on p "Export list" at bounding box center [588, 101] width 26 height 7
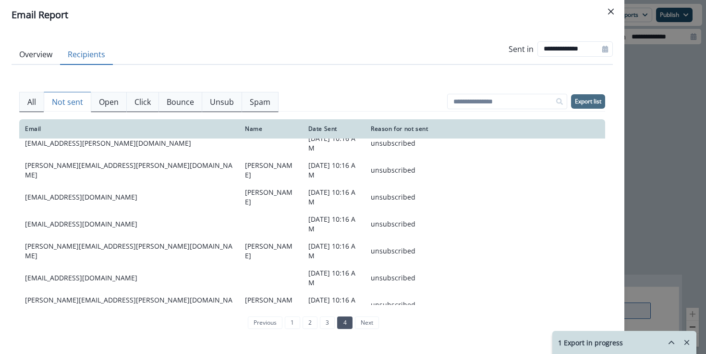
scroll to position [169, 0]
click at [662, 143] on div "**********" at bounding box center [353, 177] width 706 height 354
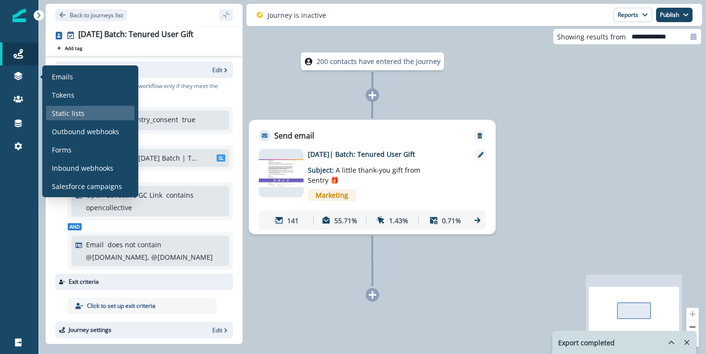
click at [98, 112] on div "Static lists" at bounding box center [90, 113] width 88 height 14
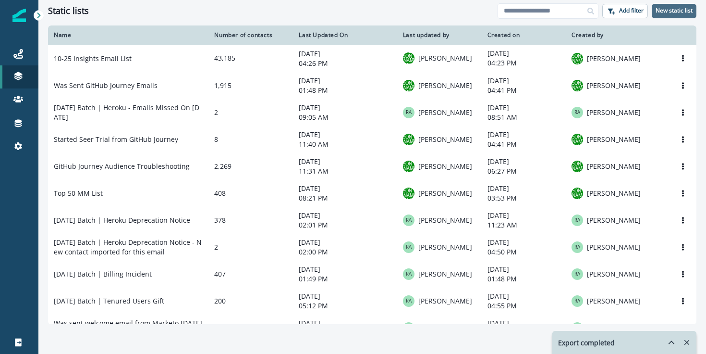
click at [660, 11] on p "New static list" at bounding box center [674, 10] width 37 height 7
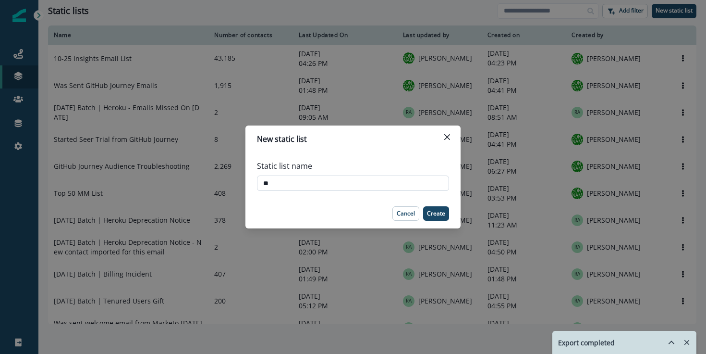
type input "*"
click at [396, 180] on input "**********" at bounding box center [353, 182] width 192 height 15
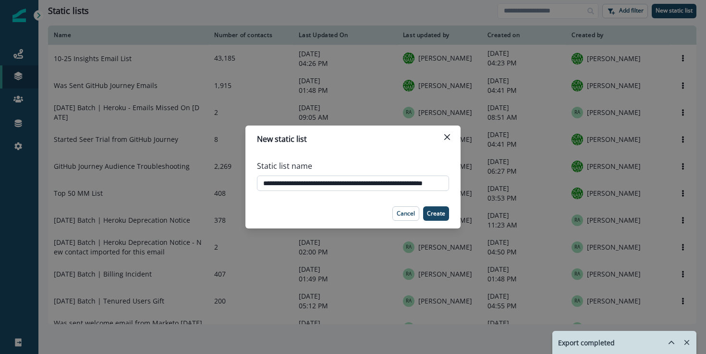
click at [314, 183] on input "**********" at bounding box center [353, 182] width 192 height 15
type input "**********"
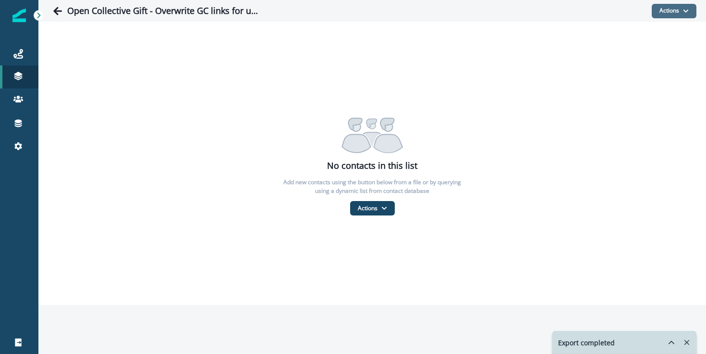
click at [684, 8] on icon "button" at bounding box center [686, 11] width 6 height 6
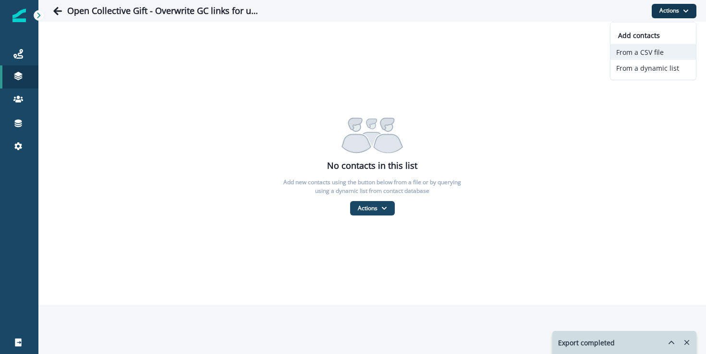
click at [651, 52] on button "From a CSV file" at bounding box center [654, 52] width 86 height 16
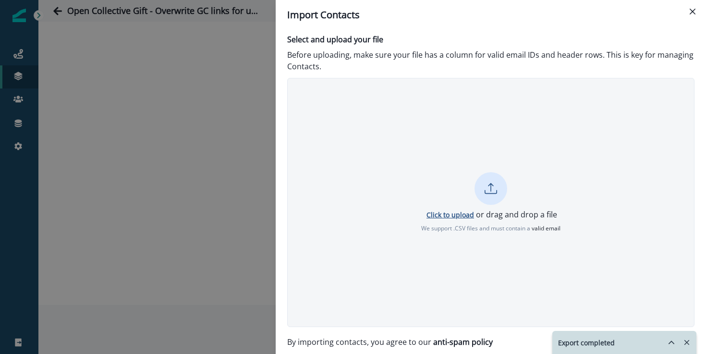
click at [466, 219] on p "Click to upload" at bounding box center [451, 214] width 48 height 9
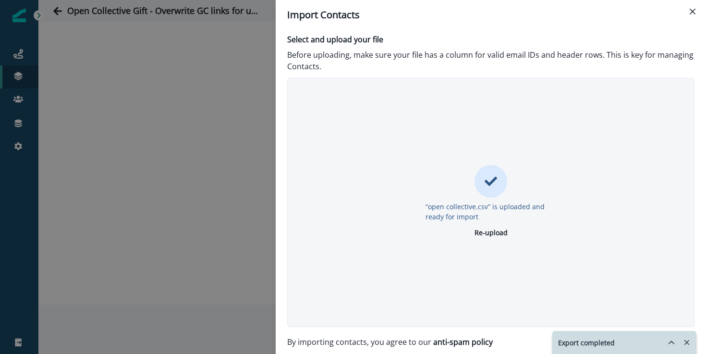
click at [685, 340] on icon "Remove-exports" at bounding box center [687, 342] width 5 height 5
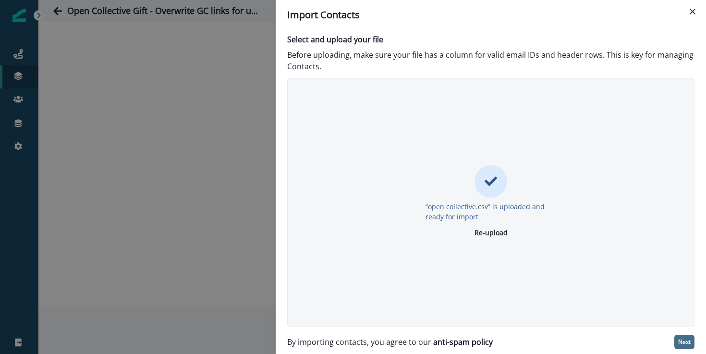
click at [679, 340] on p "Next" at bounding box center [684, 341] width 12 height 7
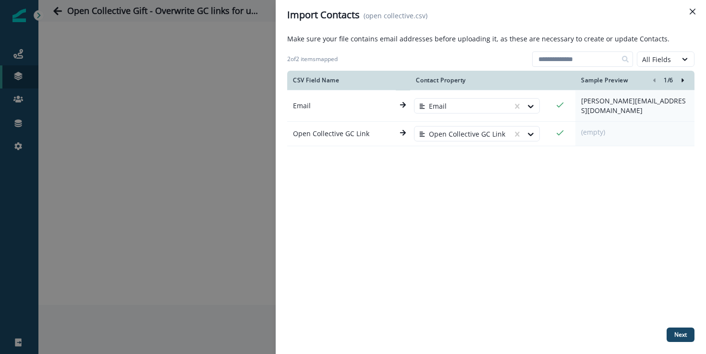
click at [682, 82] on icon "Right-forward-icon" at bounding box center [683, 80] width 7 height 7
click at [670, 336] on button "Next" at bounding box center [681, 334] width 28 height 14
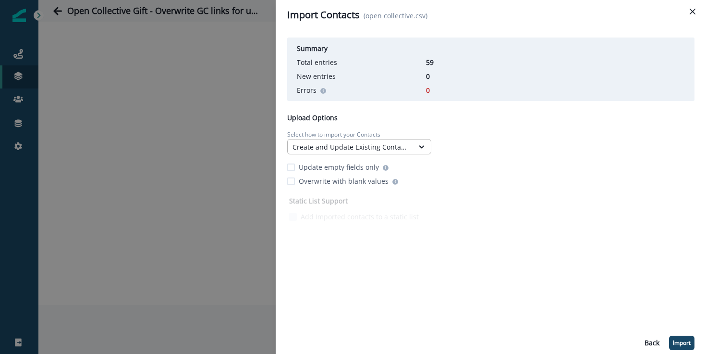
drag, startPoint x: 383, startPoint y: 156, endPoint x: 389, endPoint y: 150, distance: 8.5
click at [384, 154] on div "Summary Total entries 59 New entries 0 Errors 0 Upload Options Select how to im…" at bounding box center [490, 129] width 407 height 190
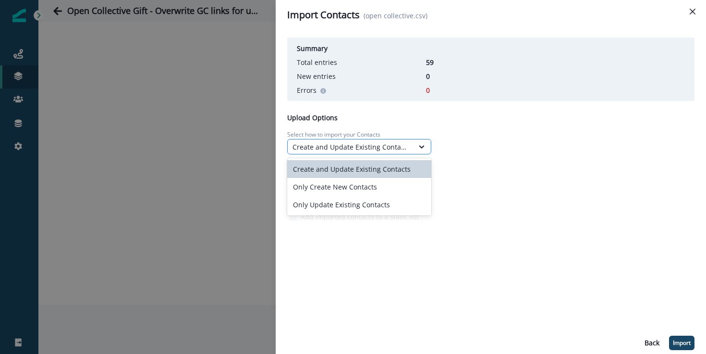
click at [390, 149] on div "Create and Update Existing Contacts" at bounding box center [351, 147] width 116 height 10
click at [360, 201] on div "Only Update Existing Contacts" at bounding box center [359, 205] width 144 height 18
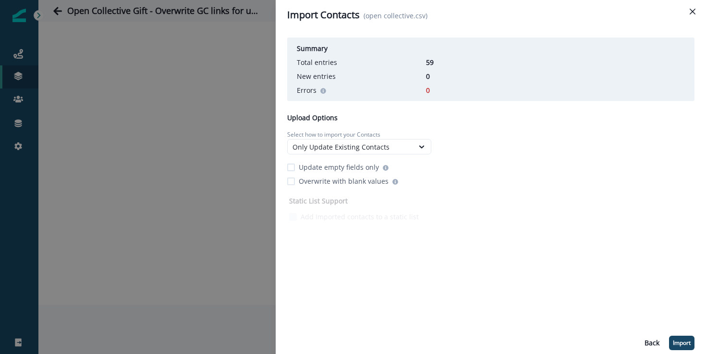
click at [503, 236] on div "Summary Total entries 59 New entries 0 Errors 0 Upload Options Select how to im…" at bounding box center [490, 192] width 407 height 316
click at [678, 343] on p "Import" at bounding box center [682, 342] width 18 height 7
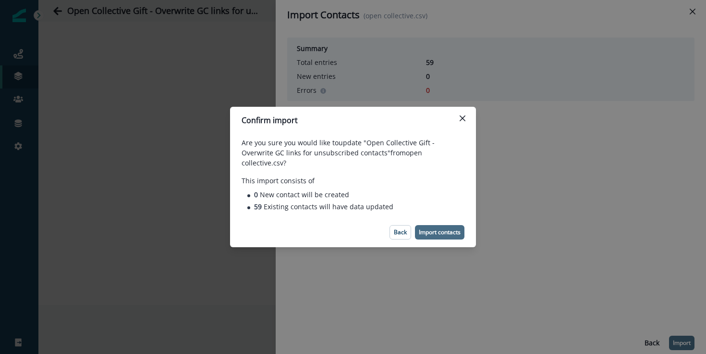
click at [432, 229] on p "Import contacts" at bounding box center [440, 232] width 42 height 7
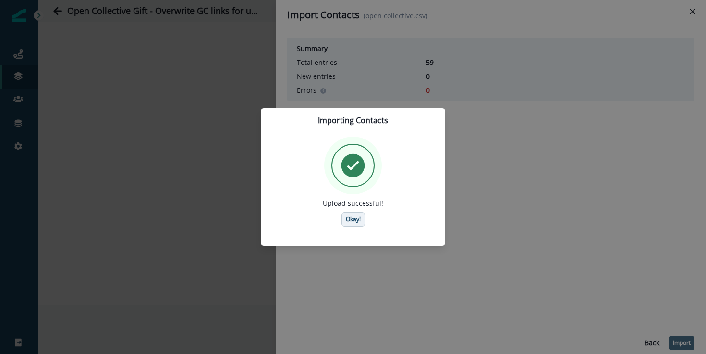
click at [357, 219] on p "Okay!" at bounding box center [353, 219] width 15 height 7
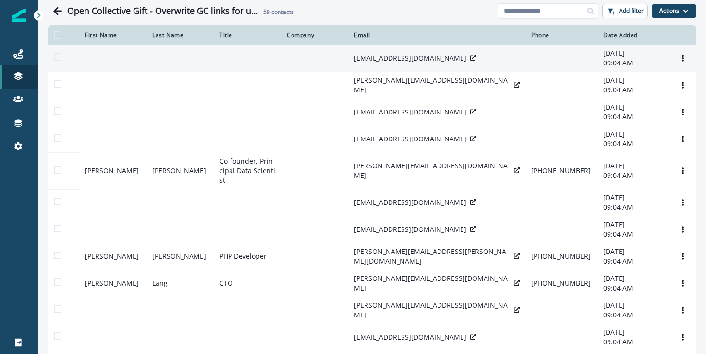
click at [470, 57] on icon at bounding box center [473, 58] width 6 height 6
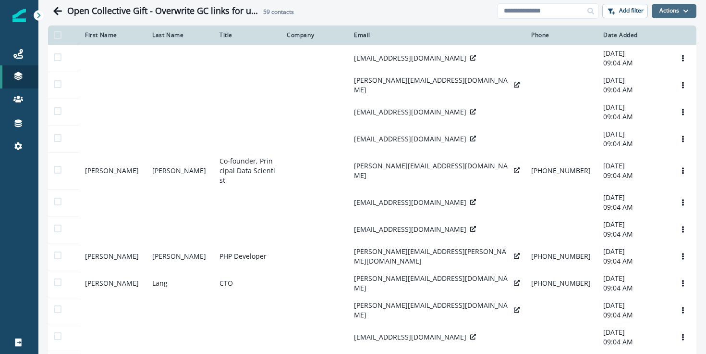
click at [676, 14] on button "Actions" at bounding box center [674, 11] width 45 height 14
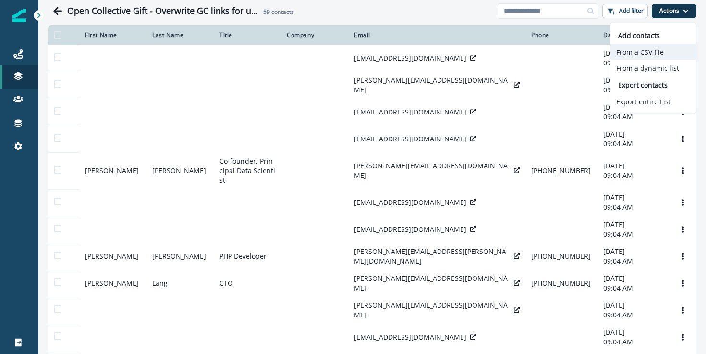
click at [632, 52] on button "From a CSV file" at bounding box center [654, 52] width 86 height 16
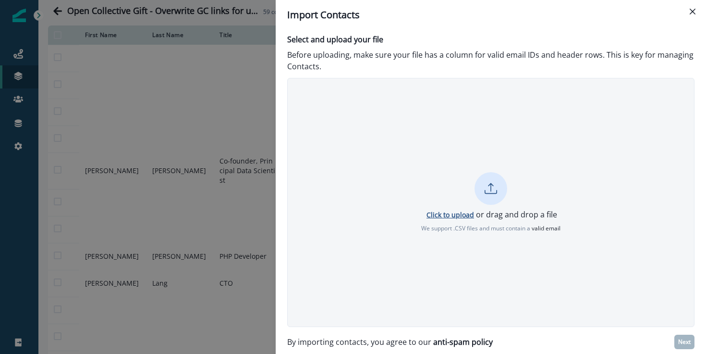
click at [455, 216] on p "Click to upload" at bounding box center [451, 214] width 48 height 9
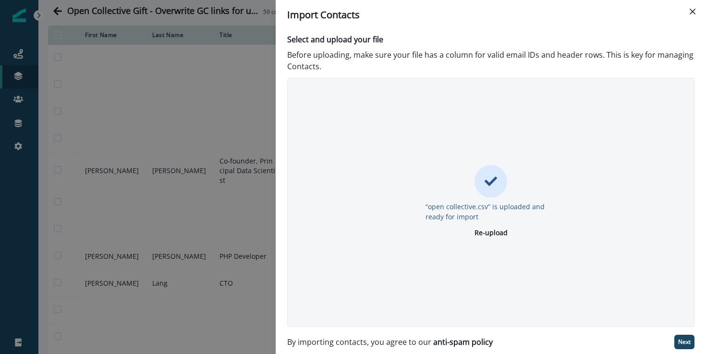
drag, startPoint x: 644, startPoint y: 236, endPoint x: 642, endPoint y: 256, distance: 19.8
click at [645, 242] on div "“open collective.csv” is uploaded and ready for import Re-upload" at bounding box center [490, 202] width 407 height 249
click at [483, 209] on p "“open collective.csv” is uploaded and ready for import" at bounding box center [491, 211] width 131 height 20
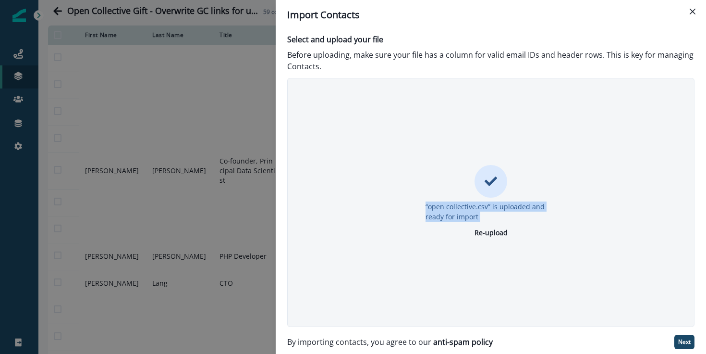
drag, startPoint x: 571, startPoint y: 220, endPoint x: 600, endPoint y: 261, distance: 51.3
click at [571, 220] on div "“open collective.csv” is uploaded and ready for import Re-upload" at bounding box center [491, 202] width 174 height 75
click at [687, 343] on p "Next" at bounding box center [684, 341] width 12 height 7
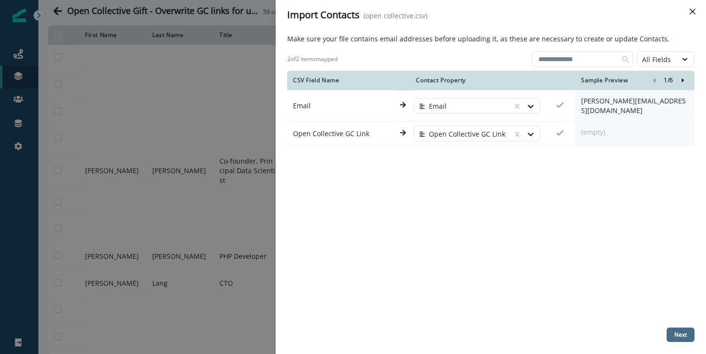
click at [690, 335] on button "Next" at bounding box center [681, 334] width 28 height 14
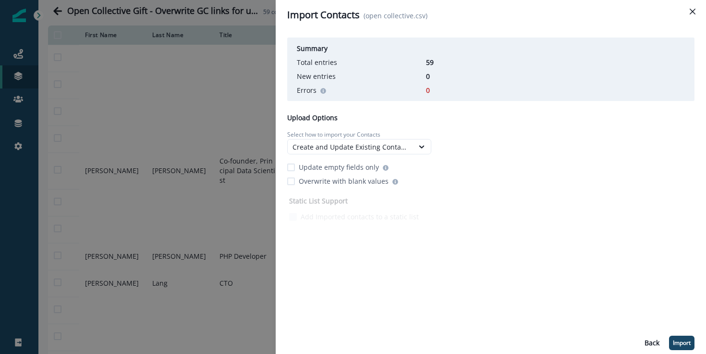
drag, startPoint x: 685, startPoint y: 342, endPoint x: 343, endPoint y: 170, distance: 382.6
click at [347, 171] on div "Summary Total entries 59 New entries 0 Errors 0 Upload Options Select how to im…" at bounding box center [490, 192] width 407 height 316
click at [380, 181] on p "Overwrite with blank values" at bounding box center [344, 181] width 90 height 10
click at [677, 343] on p "Import" at bounding box center [682, 342] width 18 height 7
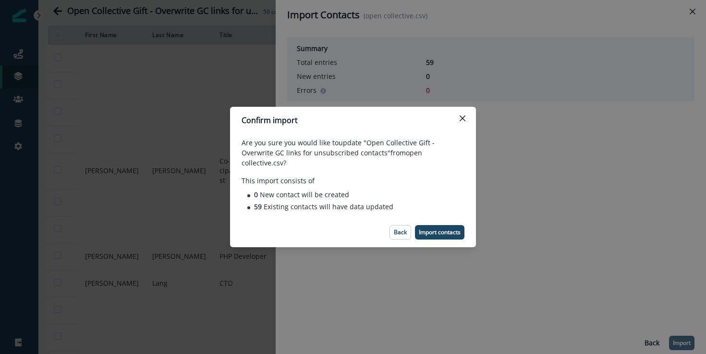
click at [254, 151] on p "Are you sure you would like to update "Open Collective Gift - Overwrite GC link…" at bounding box center [353, 152] width 223 height 30
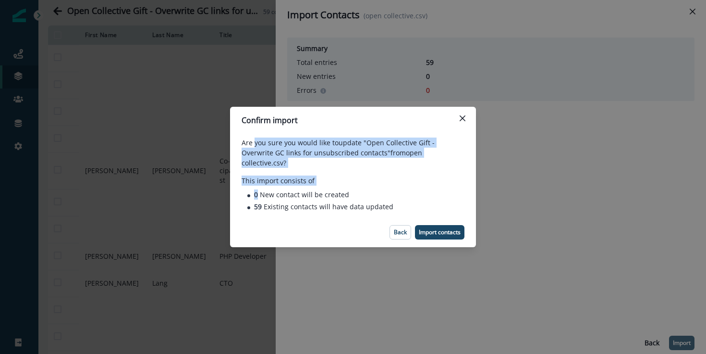
drag, startPoint x: 254, startPoint y: 151, endPoint x: 457, endPoint y: 187, distance: 206.3
click at [450, 182] on div "Are you sure you would like to update "Open Collective Gift - Overwrite GC link…" at bounding box center [353, 174] width 223 height 74
click at [452, 230] on p "Import contacts" at bounding box center [440, 232] width 42 height 7
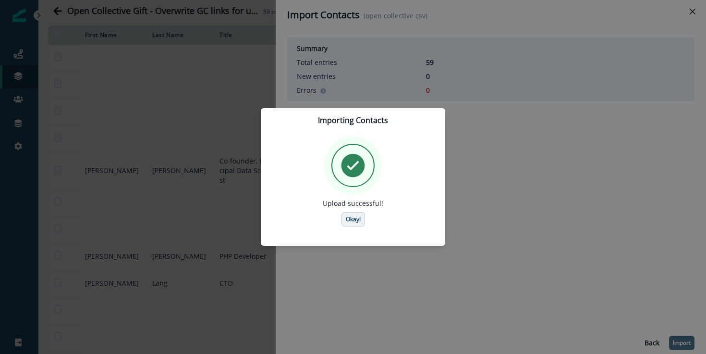
click at [351, 225] on button "Okay!" at bounding box center [354, 219] width 24 height 14
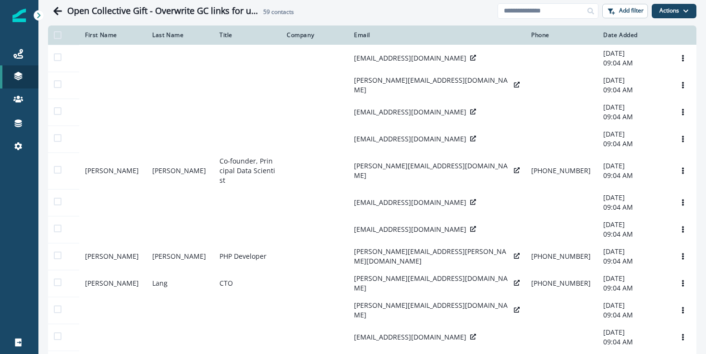
click at [356, 14] on div "Open Collective Gift - Overwrite GC links for unsubscribed contacts 59 contacts" at bounding box center [282, 11] width 430 height 11
click at [350, 14] on div "Open Collective Gift - Overwrite GC links for unsubscribed contacts 59 contacts" at bounding box center [282, 11] width 430 height 11
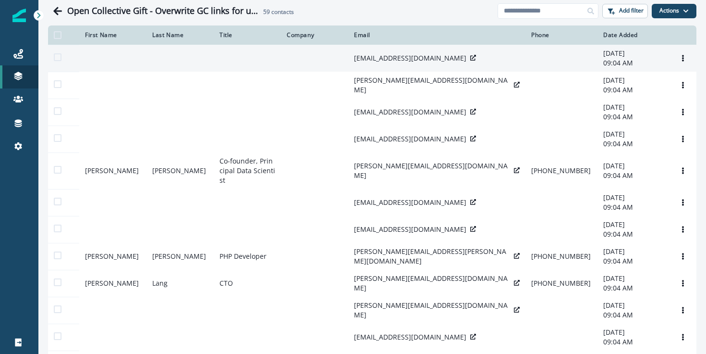
click at [470, 58] on icon at bounding box center [473, 58] width 6 height 6
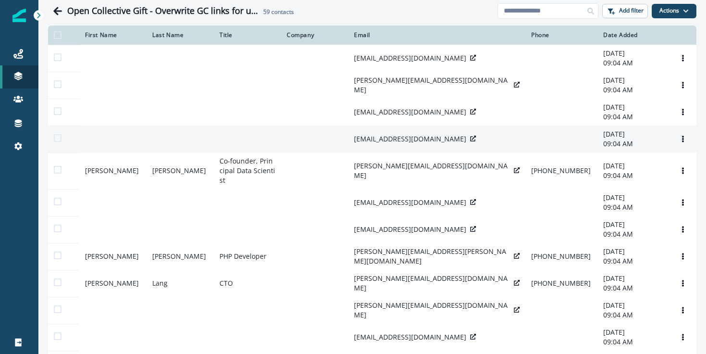
click at [470, 141] on icon at bounding box center [473, 138] width 6 height 6
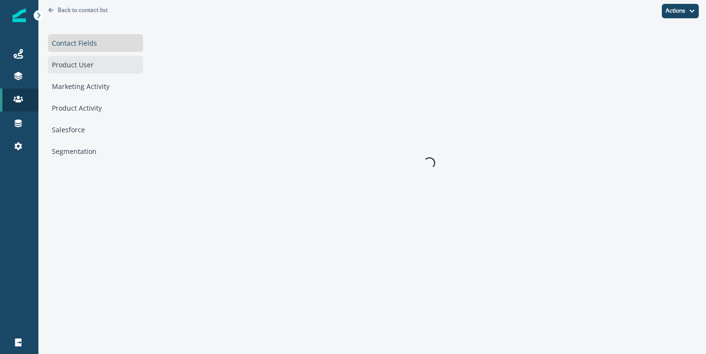
click at [76, 63] on div "Product User" at bounding box center [95, 65] width 95 height 18
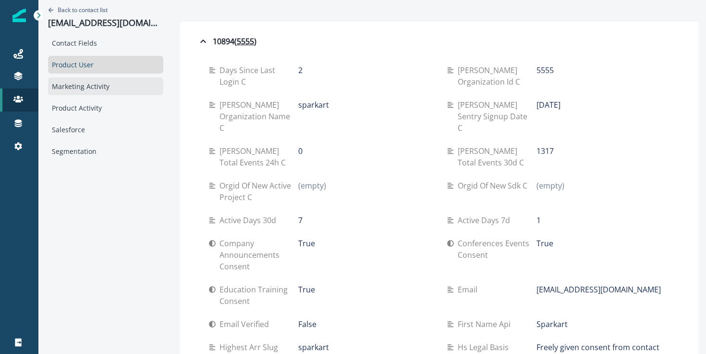
click at [88, 87] on div "Marketing Activity" at bounding box center [105, 86] width 115 height 18
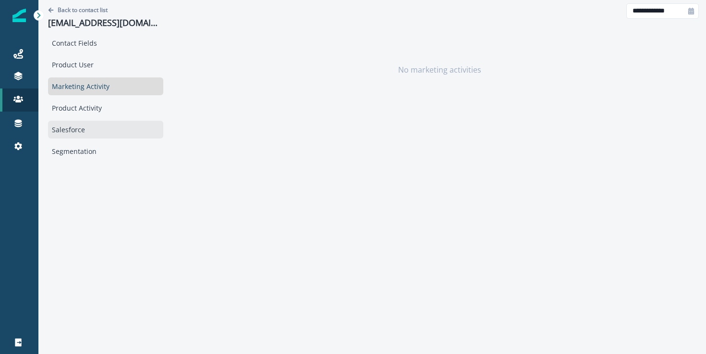
drag, startPoint x: 84, startPoint y: 118, endPoint x: 77, endPoint y: 138, distance: 21.3
click at [84, 118] on div "Contact Fields Product User Marketing Activity Product Activity Salesforce Segm…" at bounding box center [105, 97] width 115 height 126
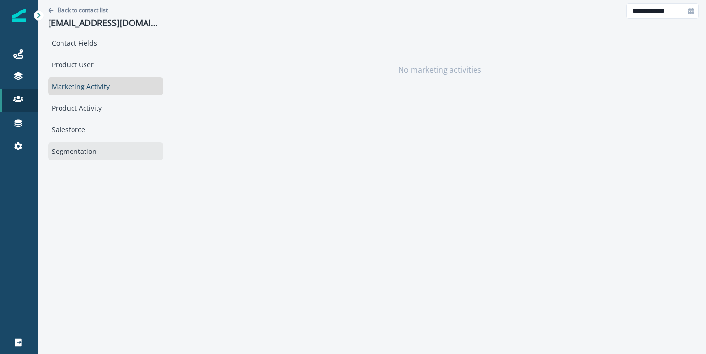
drag, startPoint x: 78, startPoint y: 139, endPoint x: 79, endPoint y: 154, distance: 15.4
click at [78, 139] on div "Contact Fields Product User Marketing Activity Product Activity Salesforce Segm…" at bounding box center [105, 97] width 115 height 126
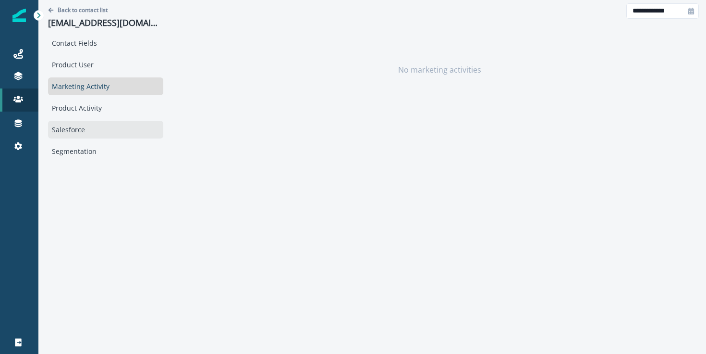
drag, startPoint x: 79, startPoint y: 155, endPoint x: 74, endPoint y: 125, distance: 30.3
click at [79, 155] on div "Segmentation" at bounding box center [105, 151] width 115 height 18
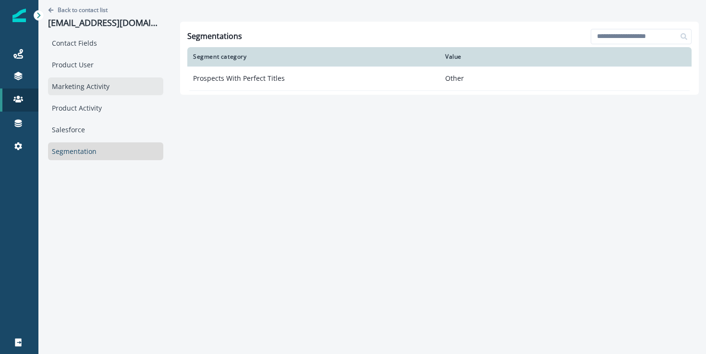
click at [84, 91] on div "Marketing Activity" at bounding box center [105, 86] width 115 height 18
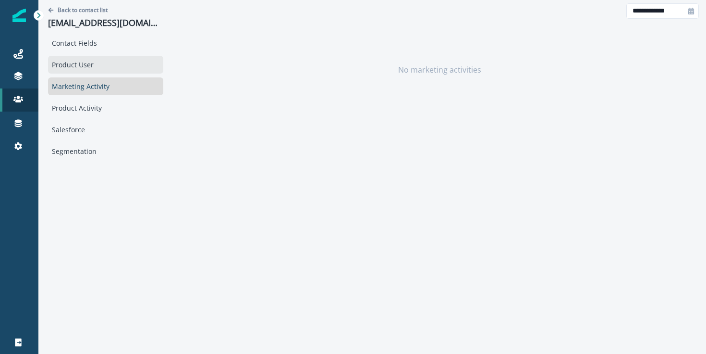
click at [82, 73] on div "Product User" at bounding box center [105, 65] width 115 height 18
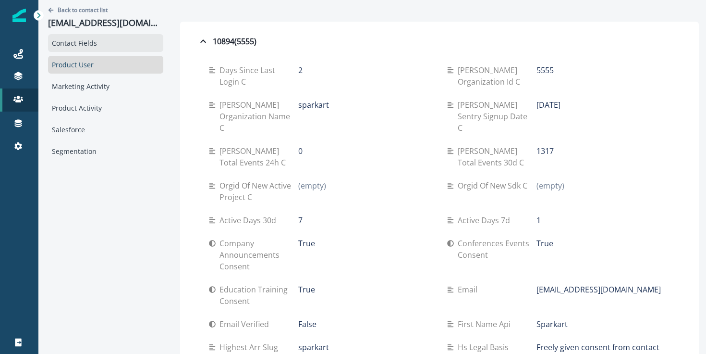
click at [90, 41] on div "Contact Fields" at bounding box center [105, 43] width 115 height 18
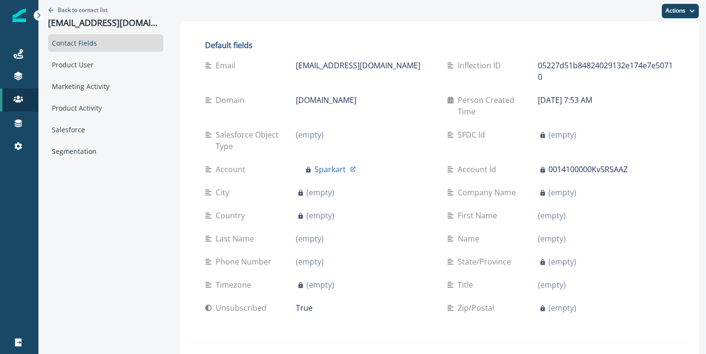
click at [272, 10] on div "Actions Edit Delete" at bounding box center [439, 11] width 519 height 22
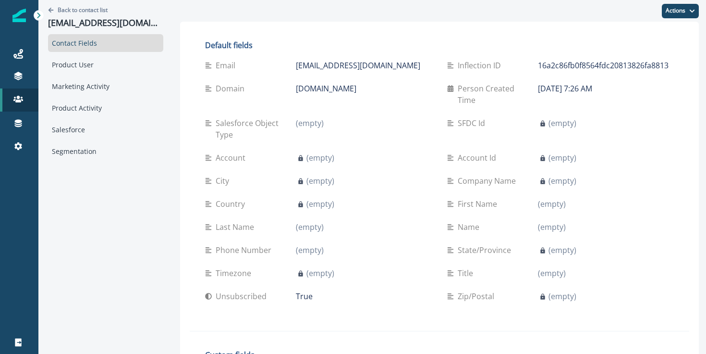
click at [488, 152] on p "Account Id" at bounding box center [479, 158] width 42 height 12
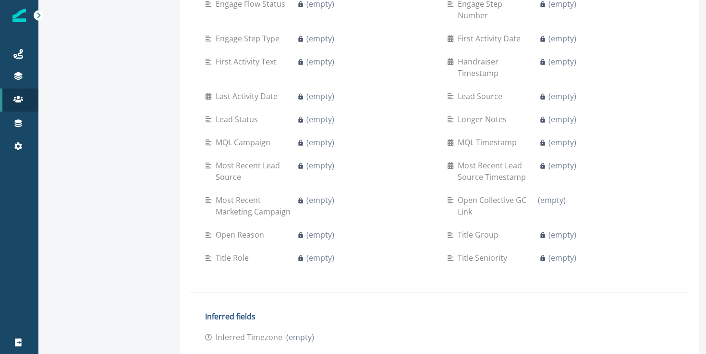
scroll to position [525, 0]
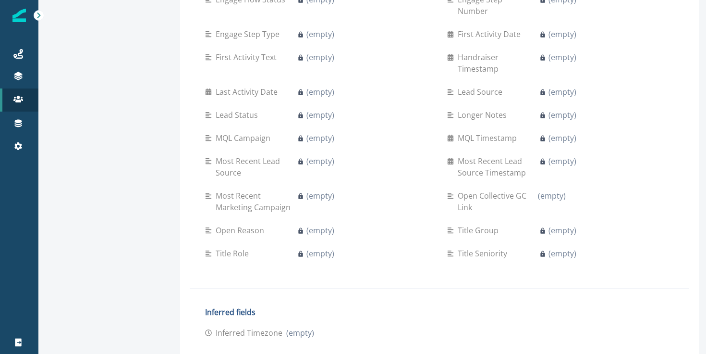
click at [489, 190] on p "Open Collective GC Link" at bounding box center [498, 201] width 80 height 23
drag, startPoint x: 489, startPoint y: 174, endPoint x: 477, endPoint y: 176, distance: 11.6
click at [477, 190] on p "Open Collective GC Link" at bounding box center [498, 201] width 80 height 23
click at [476, 224] on p "Title Group" at bounding box center [480, 230] width 45 height 12
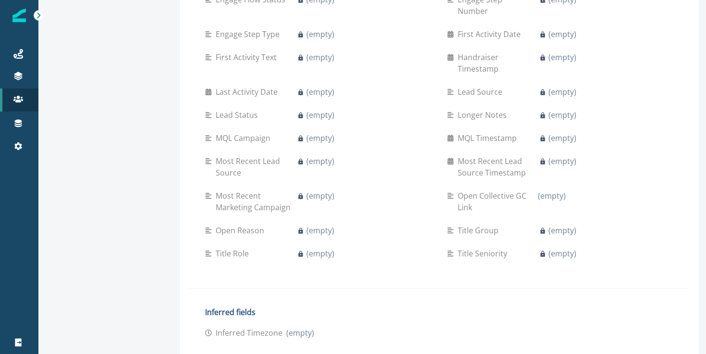
click at [495, 224] on div "Title Group" at bounding box center [492, 230] width 91 height 12
